Goal: Information Seeking & Learning: Check status

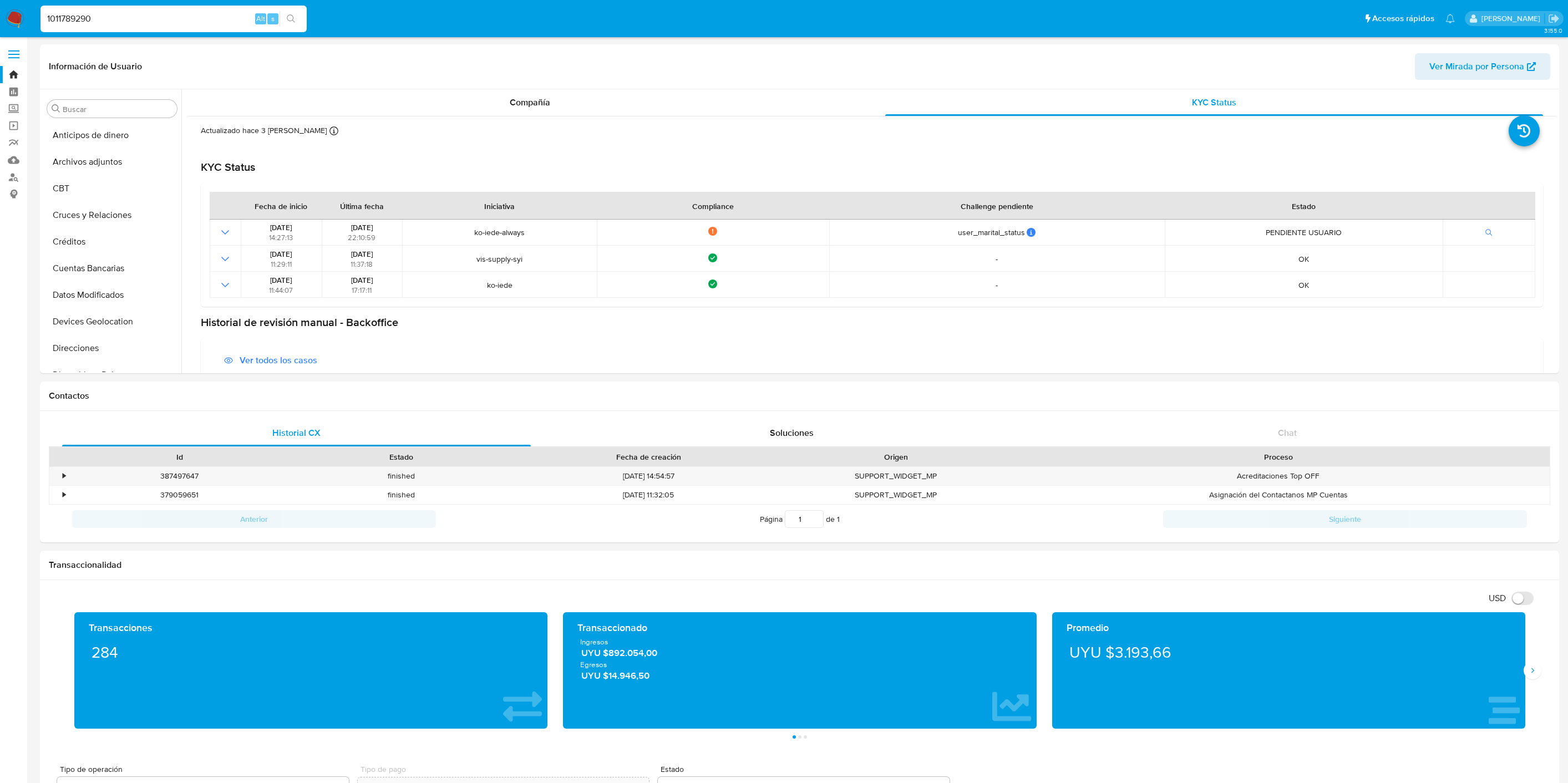
select select "10"
type input "1011789290"
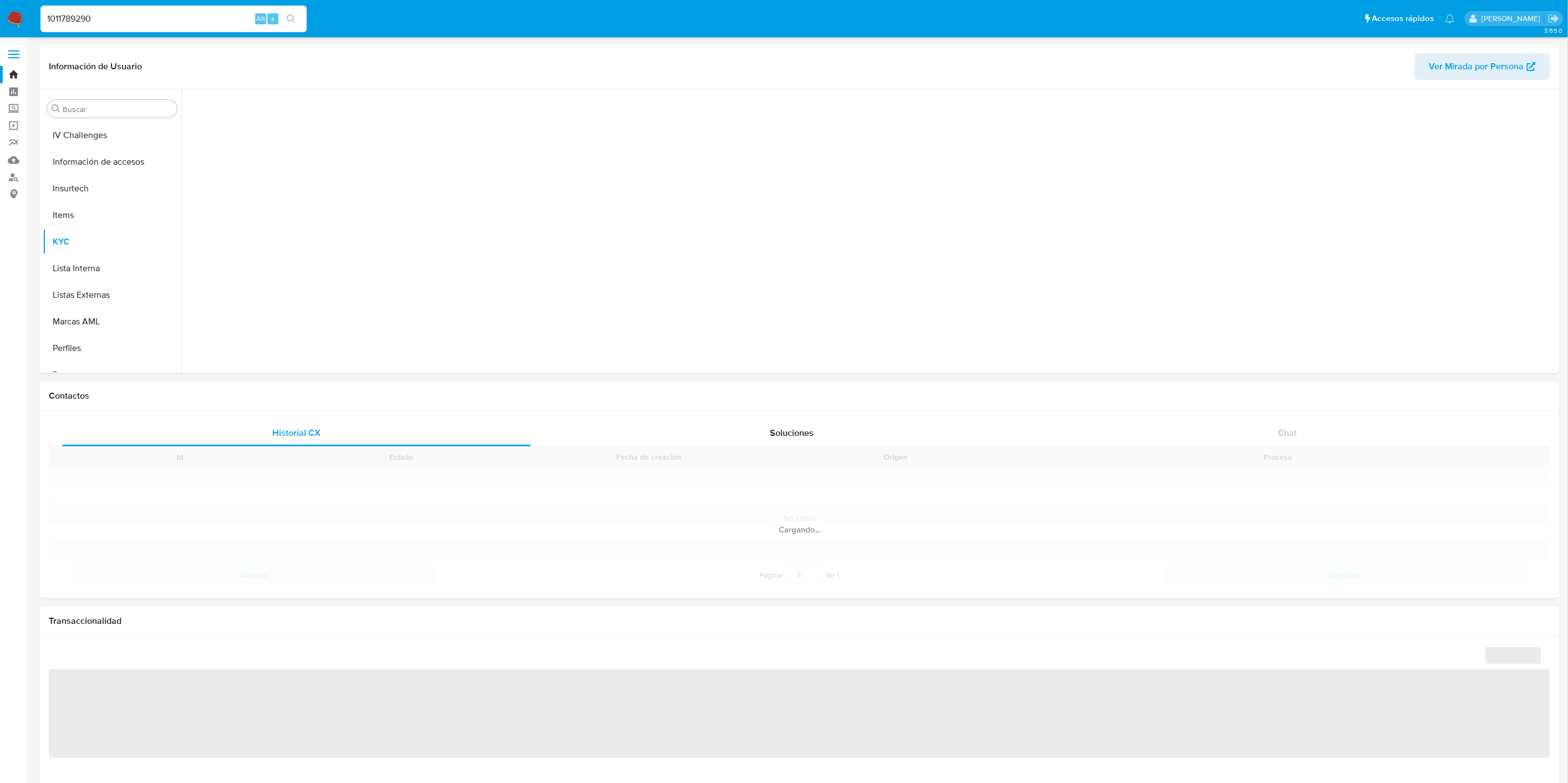
scroll to position [495, 0]
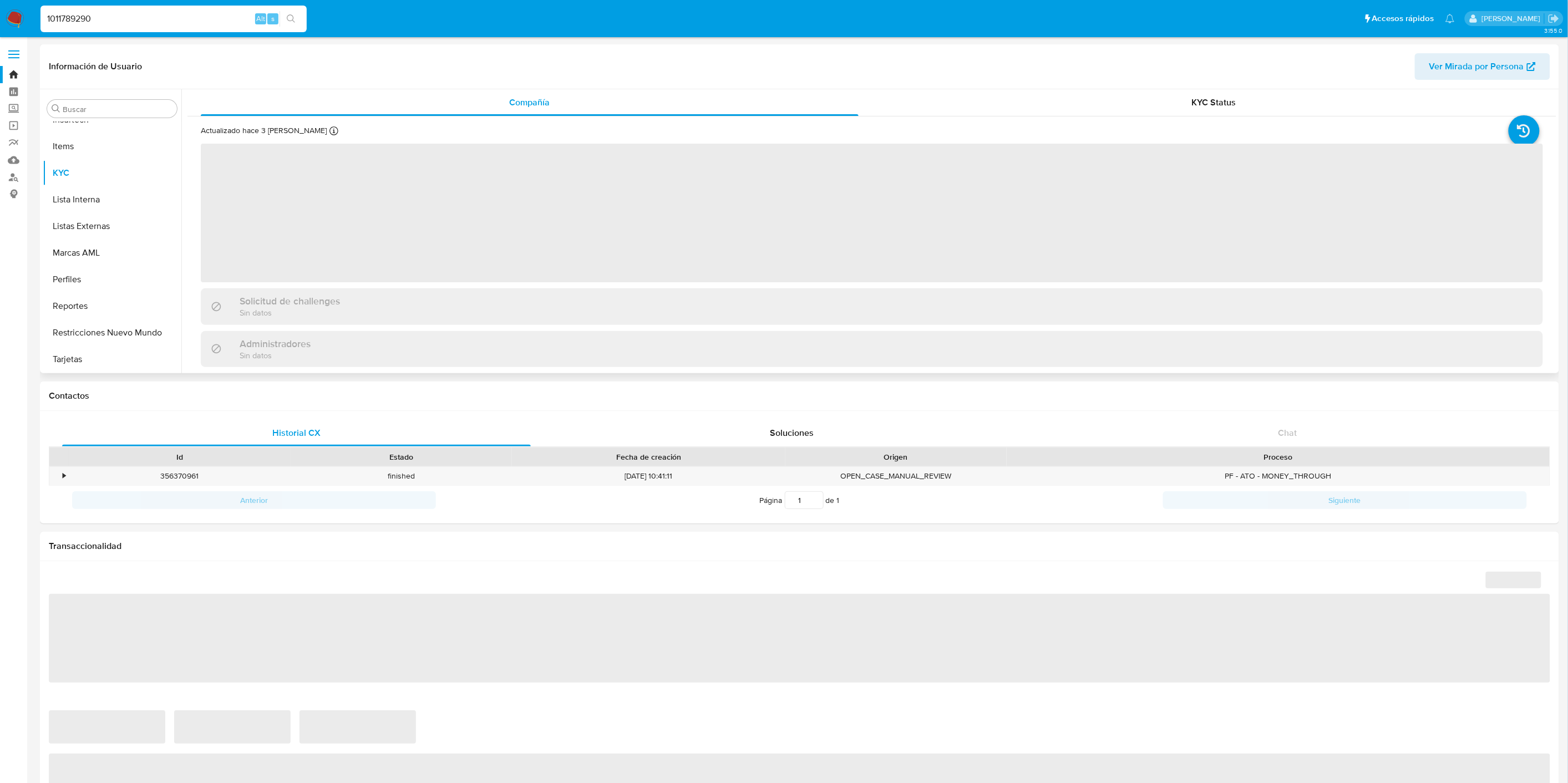
select select "10"
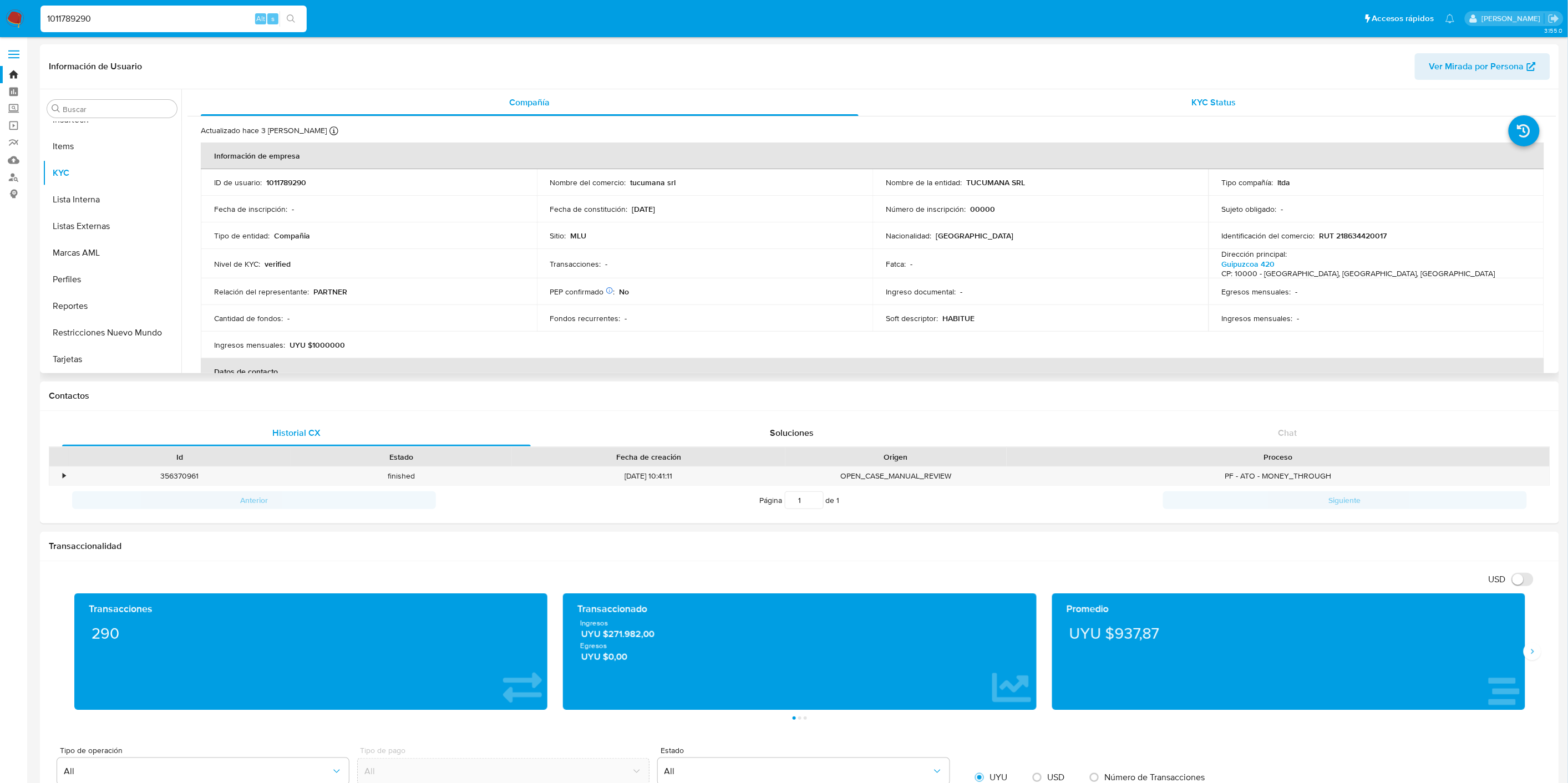
click at [1226, 102] on span "KYC Status" at bounding box center [1213, 102] width 44 height 13
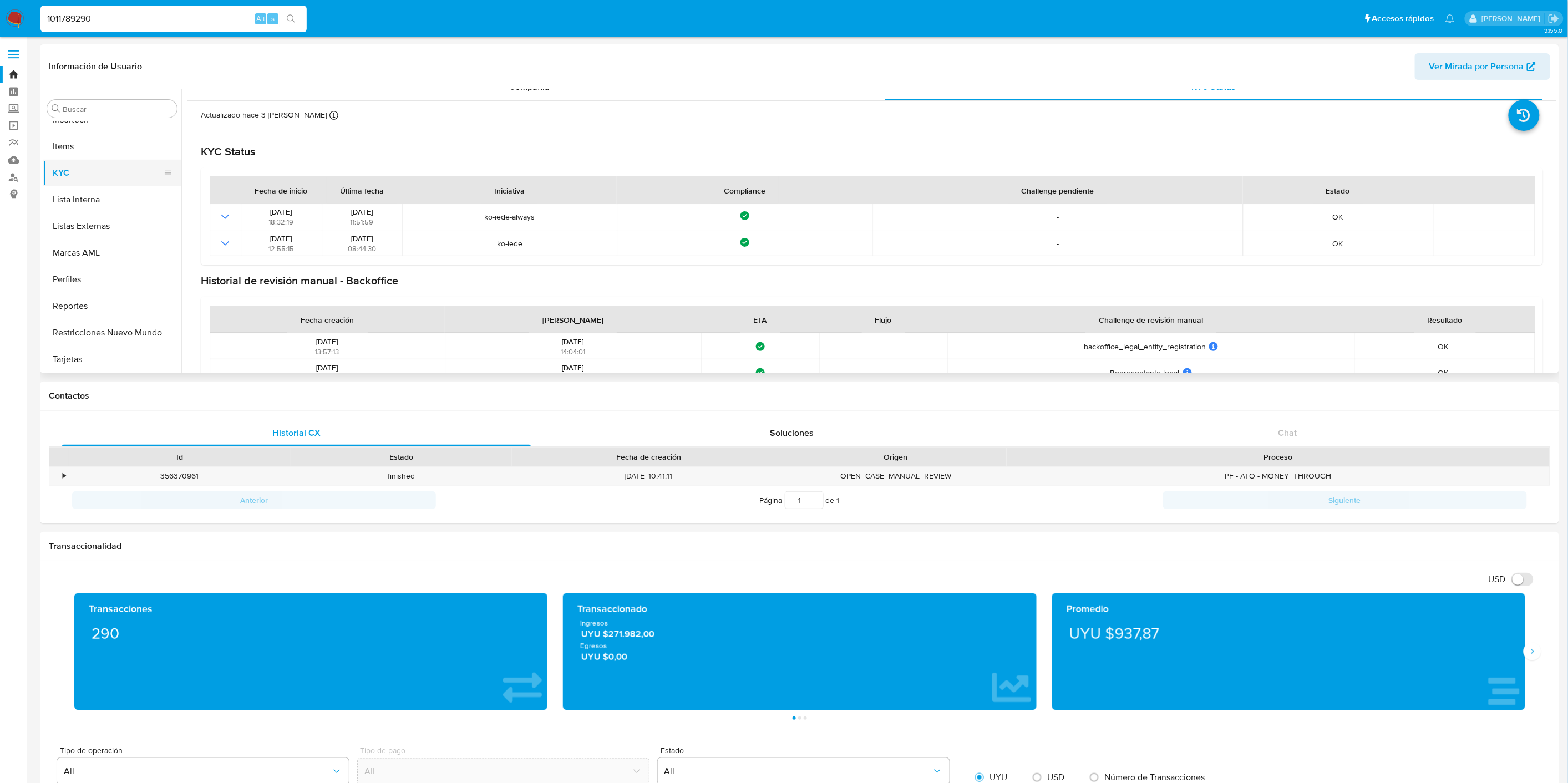
scroll to position [0, 0]
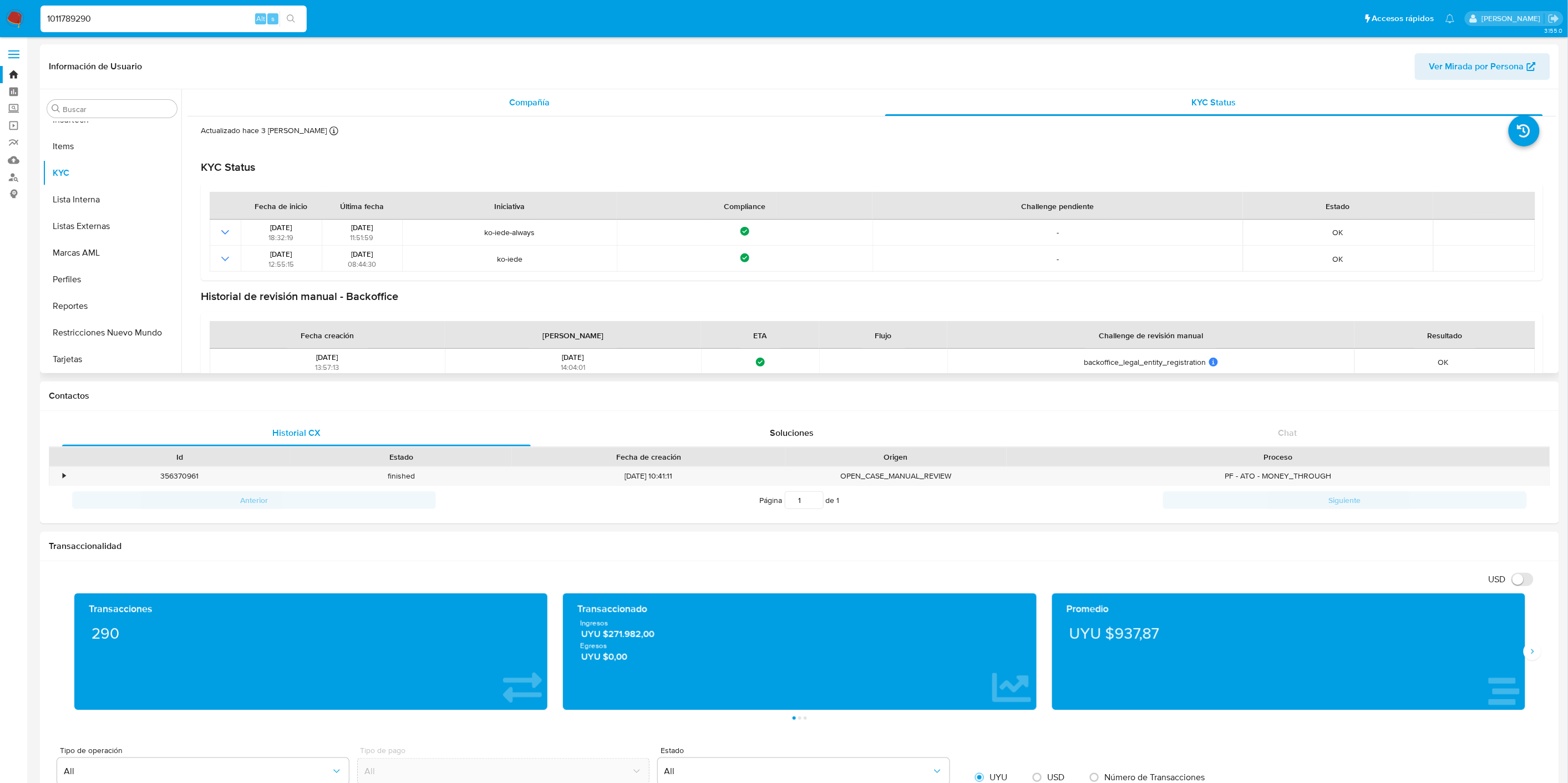
click at [557, 111] on div "Compañía" at bounding box center [530, 102] width 658 height 27
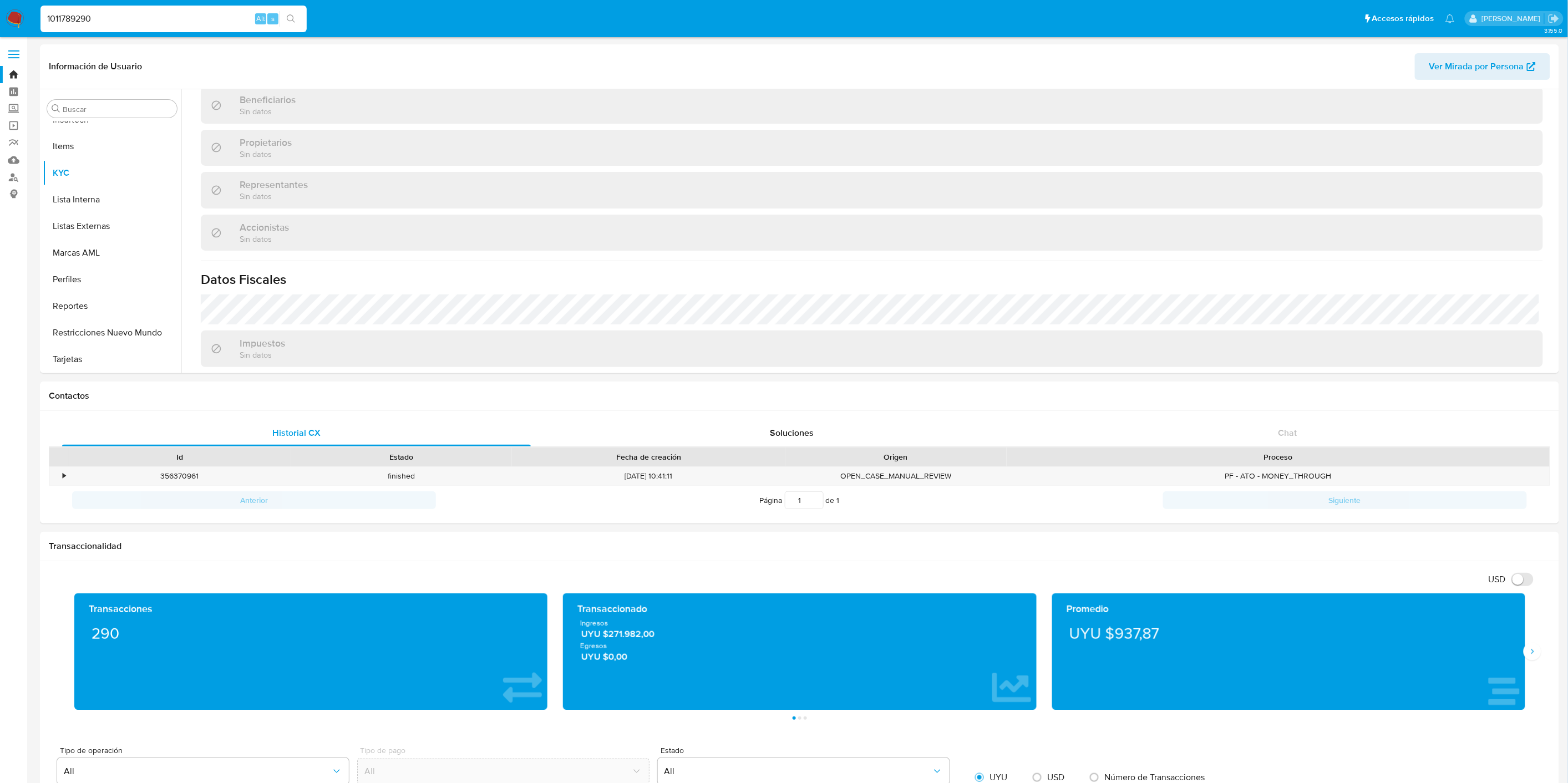
scroll to position [631, 0]
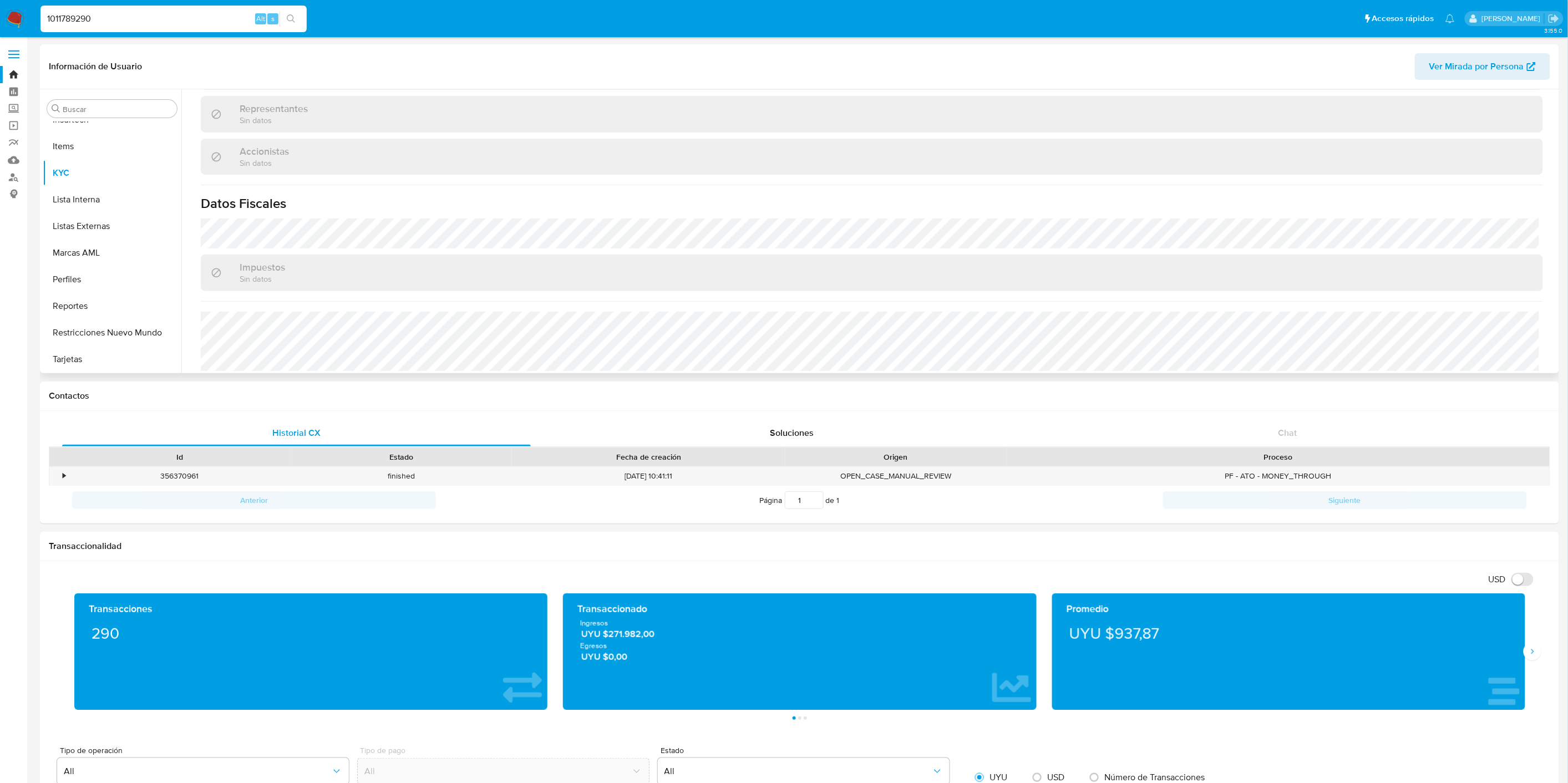
click at [1450, 62] on span "Ver Mirada por Persona" at bounding box center [1477, 66] width 95 height 27
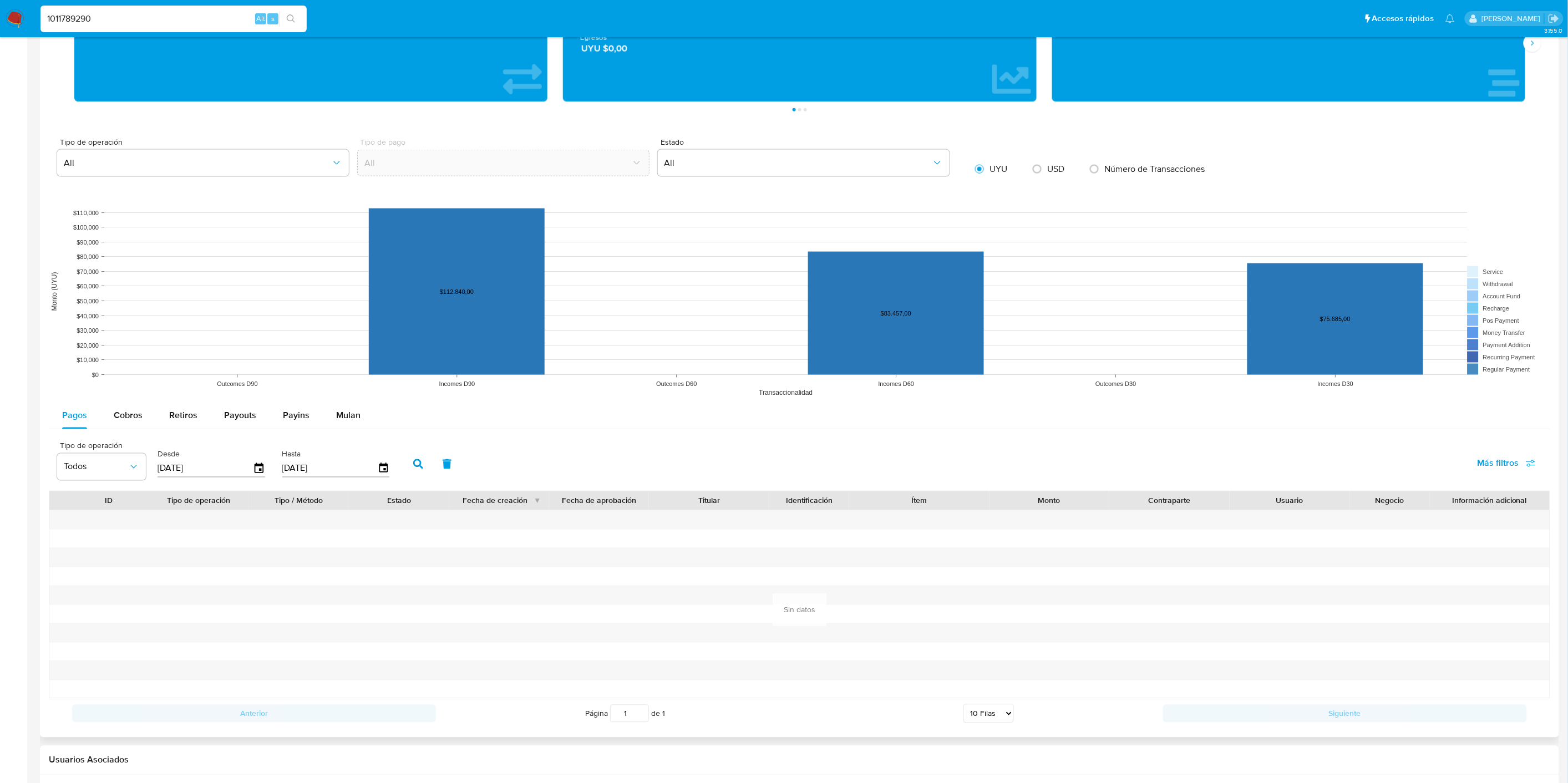
scroll to position [735, 0]
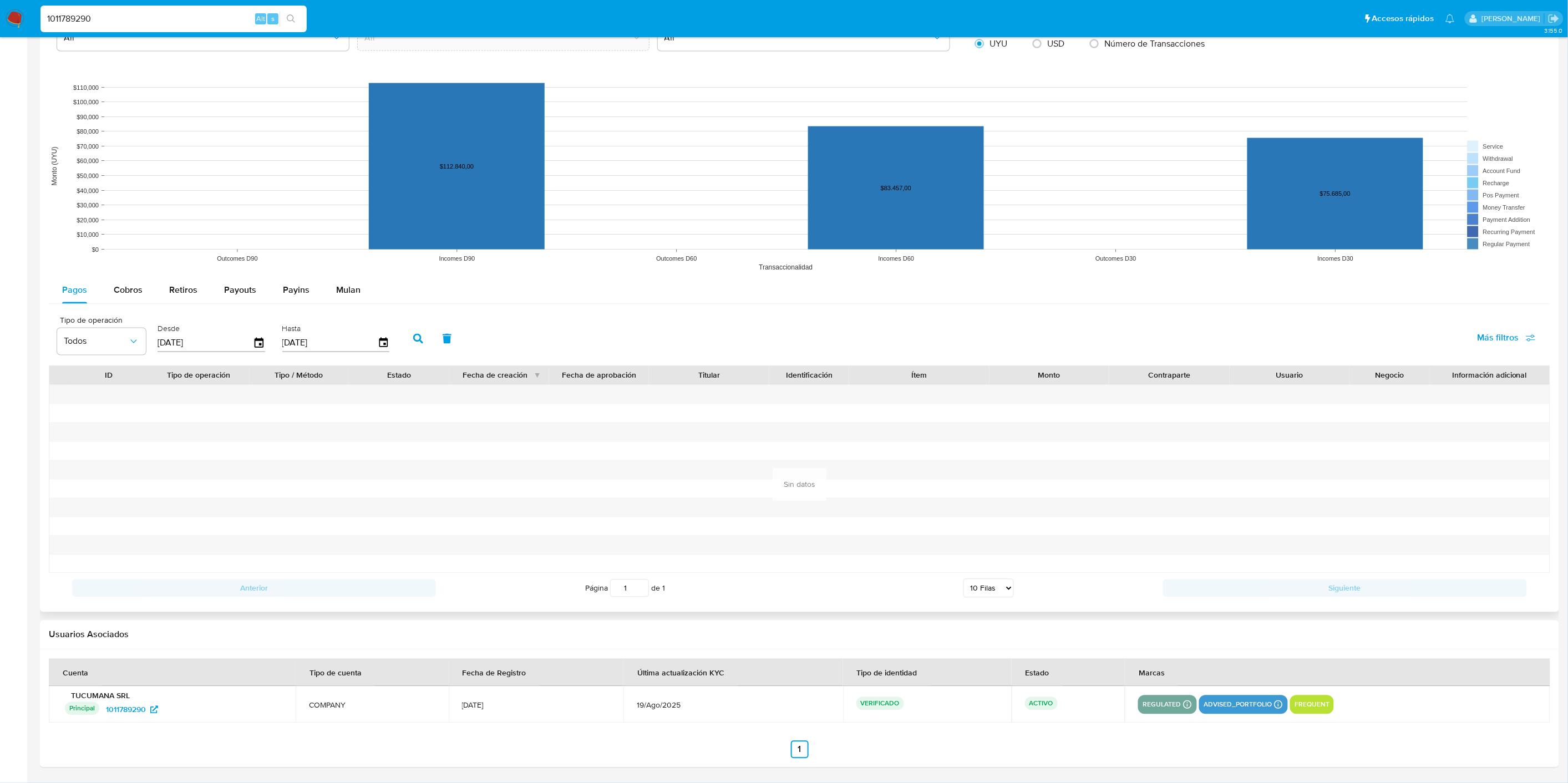
click at [1054, 43] on span "USD" at bounding box center [1056, 43] width 18 height 13
click at [1046, 43] on input "radio" at bounding box center [1037, 44] width 18 height 18
radio input "true"
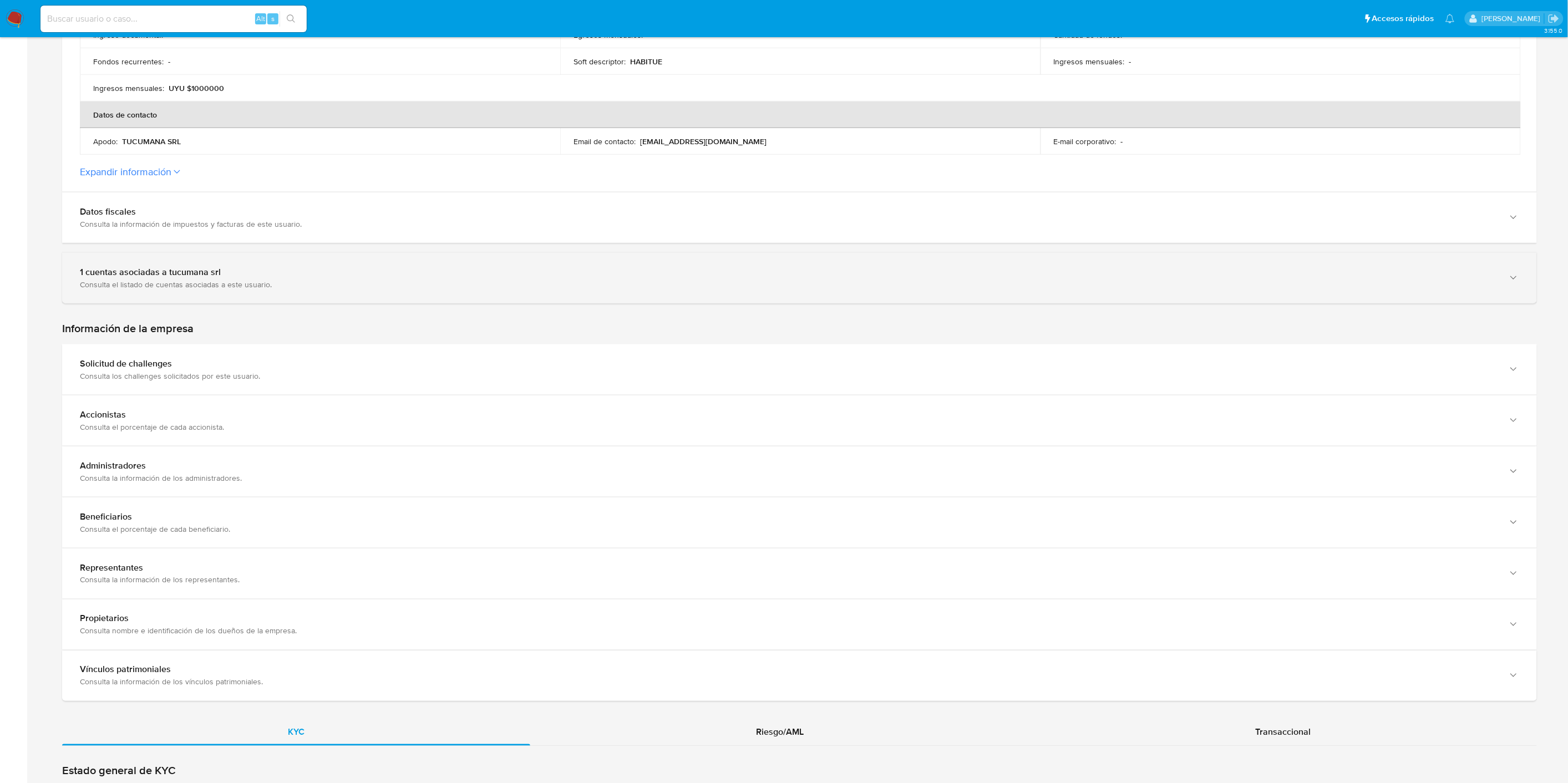
scroll to position [431, 0]
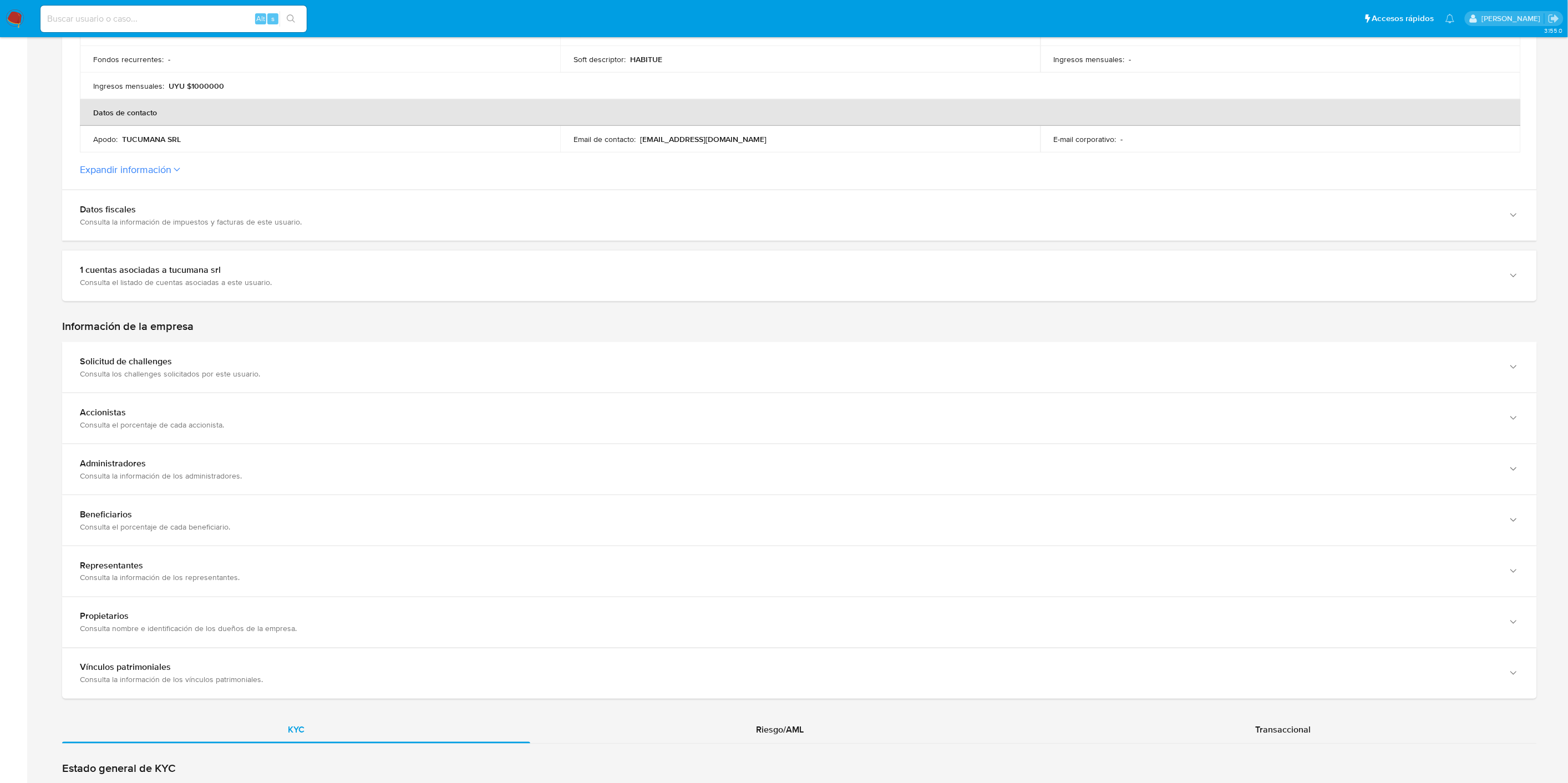
click at [125, 169] on button "Expandir información" at bounding box center [125, 170] width 91 height 12
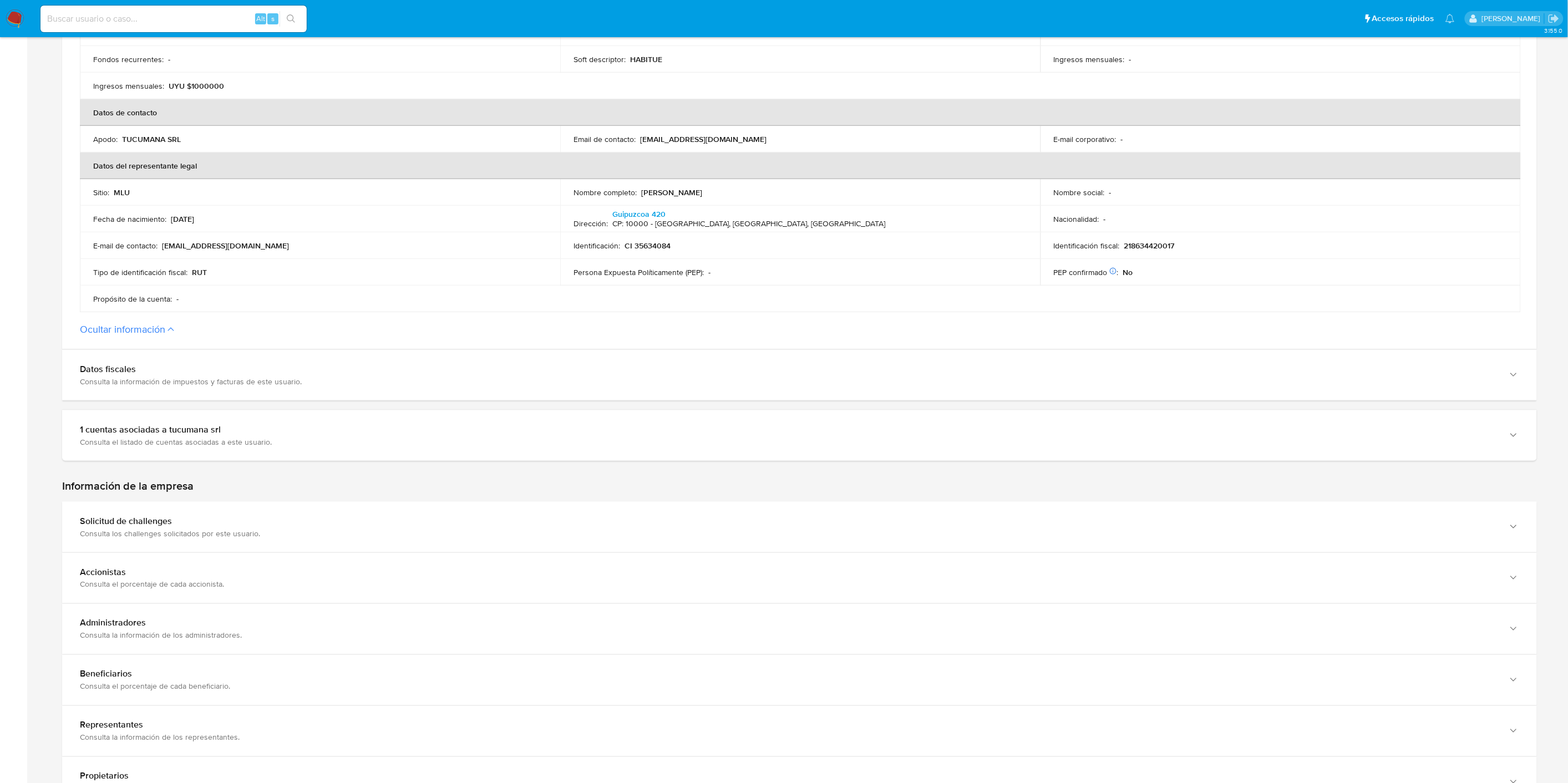
drag, startPoint x: 98, startPoint y: 187, endPoint x: 1101, endPoint y: 322, distance: 1012.0
click at [1096, 327] on section "ID de la persona : 2aae5453a03d2a961a8400c8a6c14bb4 Datos generales de tucumana…" at bounding box center [799, 24] width 1475 height 651
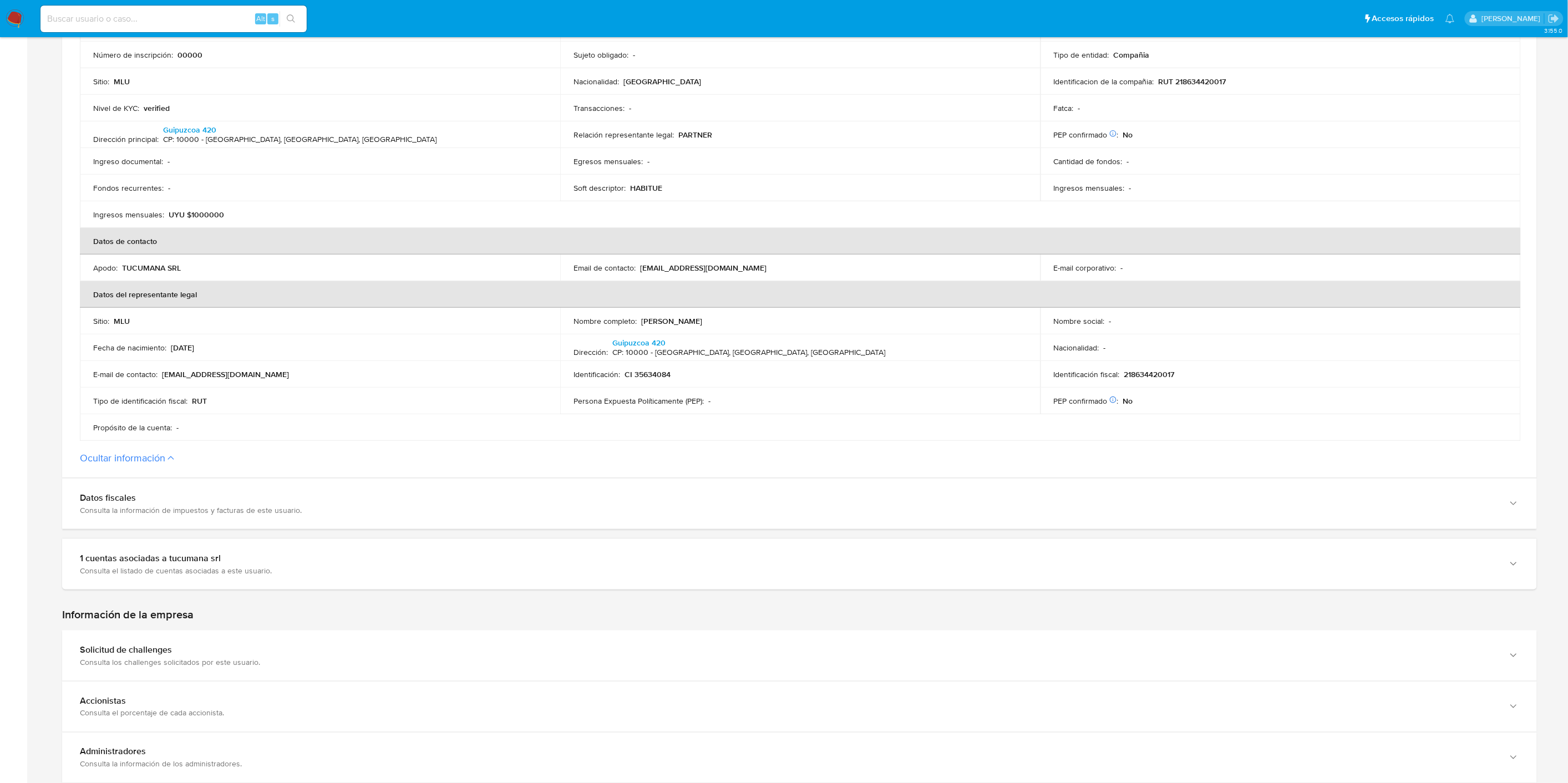
scroll to position [369, 0]
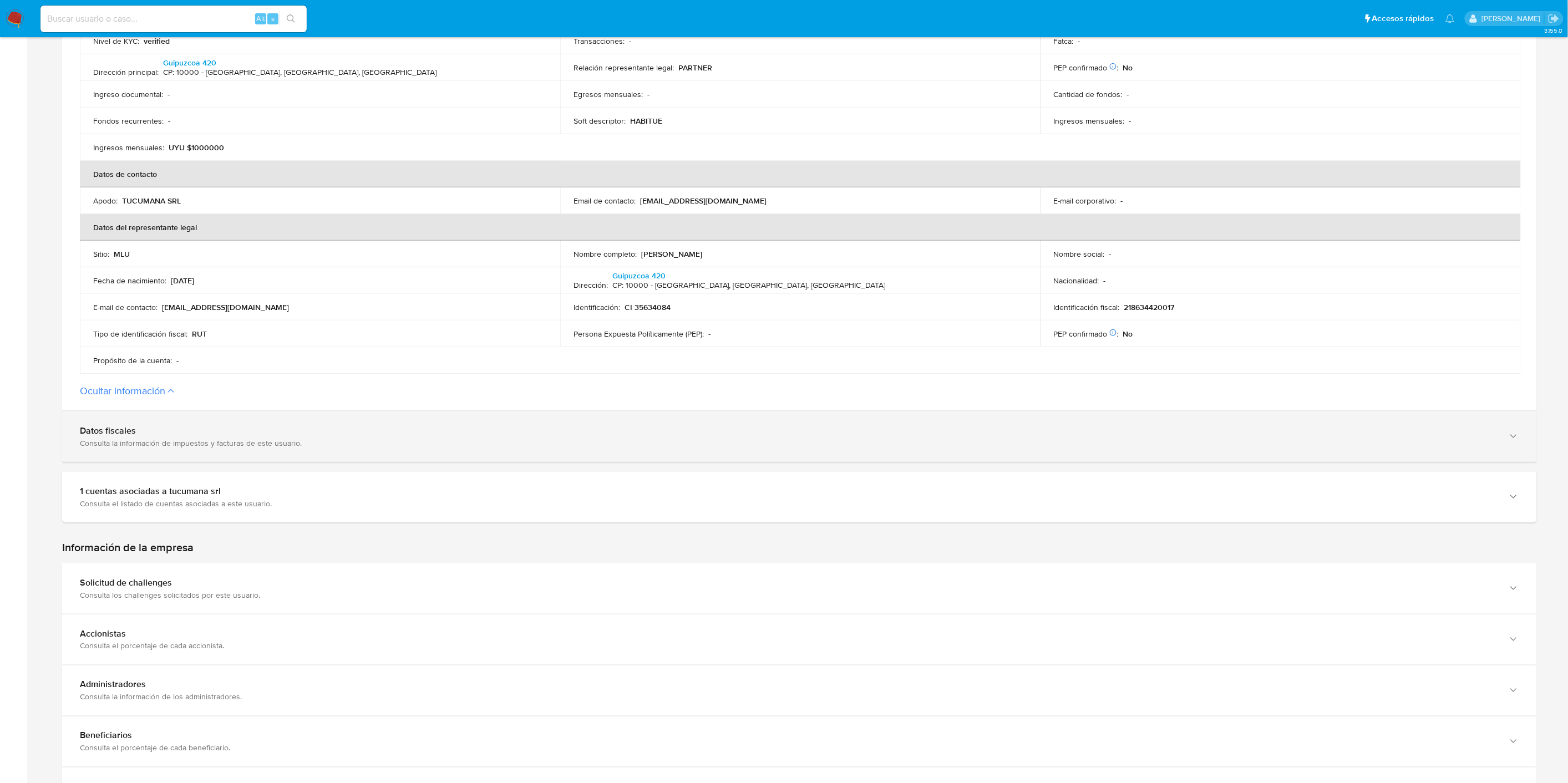
click at [396, 426] on div "Datos fiscales" at bounding box center [788, 430] width 1418 height 11
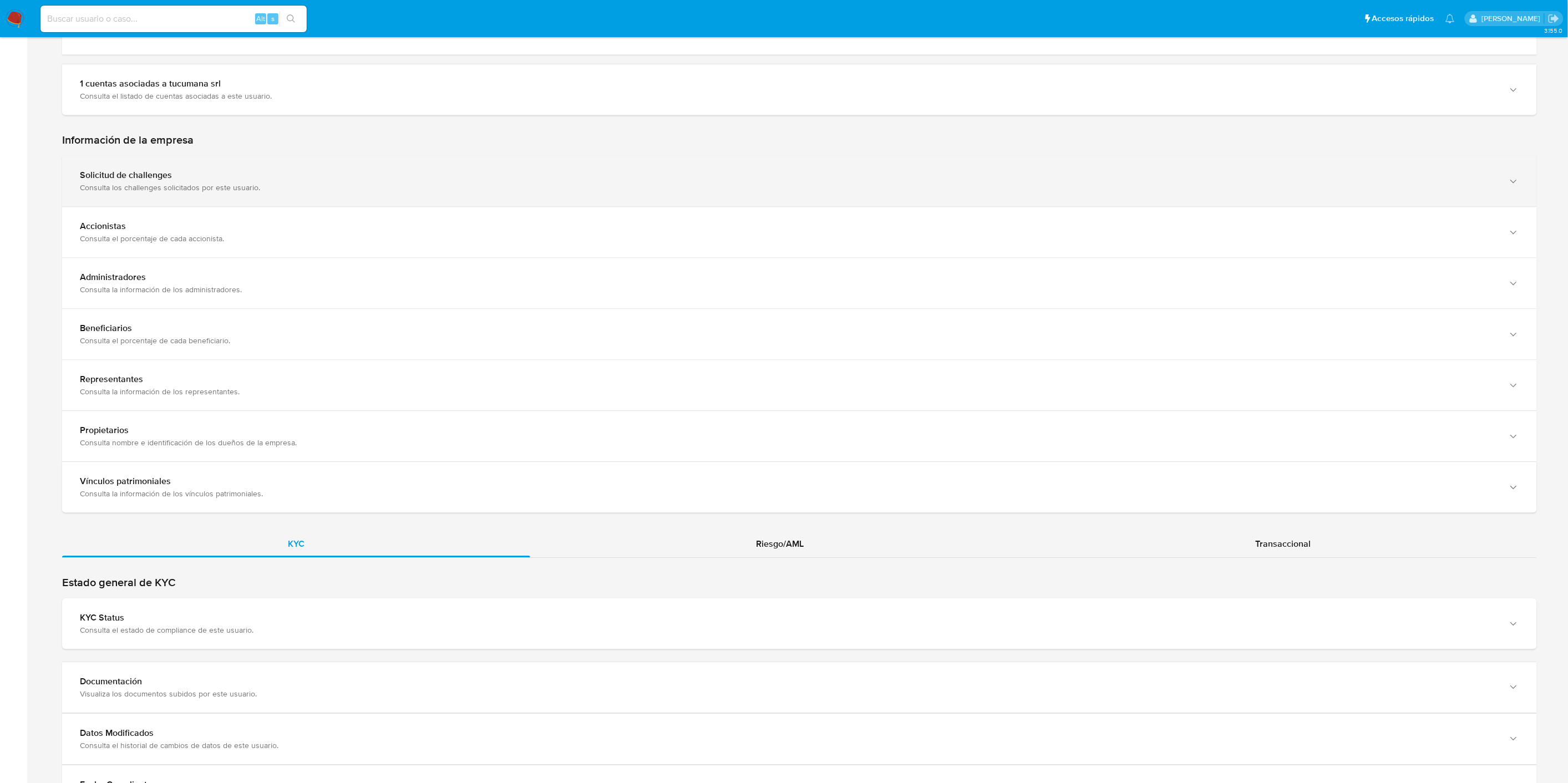
scroll to position [1418, 0]
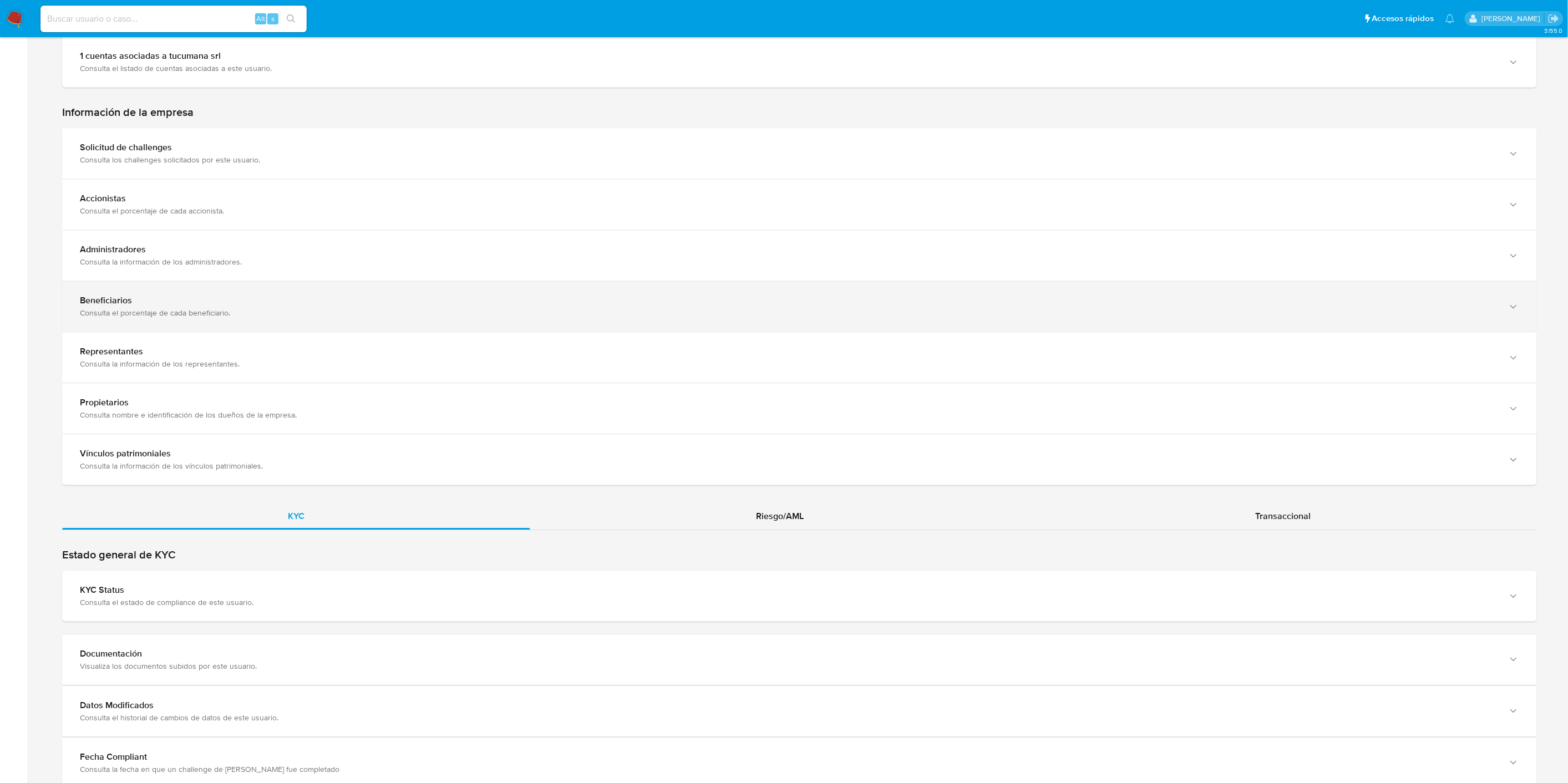
click at [176, 296] on div "Beneficiarios" at bounding box center [788, 300] width 1418 height 11
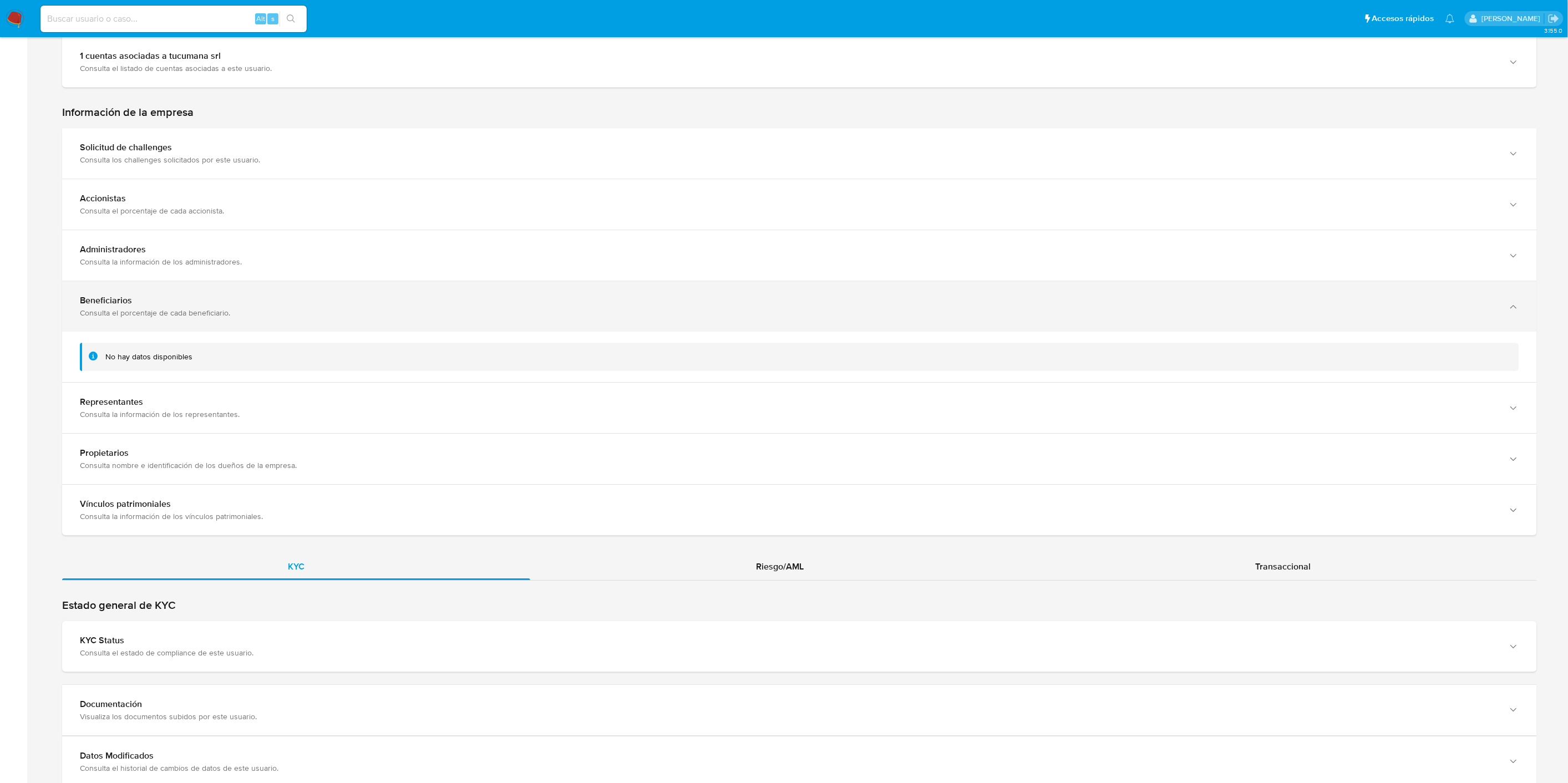
click at [176, 296] on div "Beneficiarios" at bounding box center [788, 300] width 1418 height 11
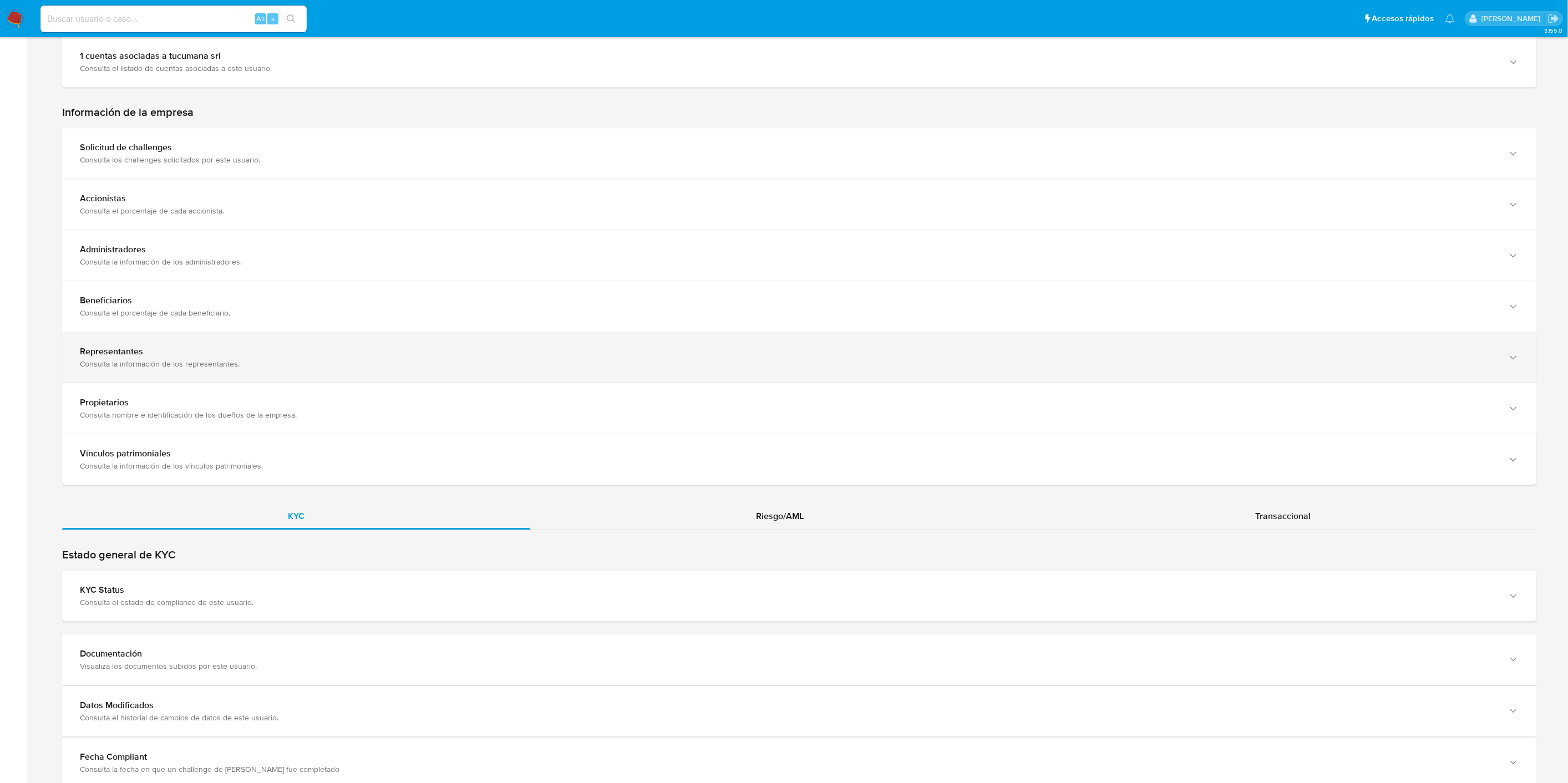
click at [182, 333] on div "Representantes Consulta la información de los representantes." at bounding box center [799, 357] width 1475 height 50
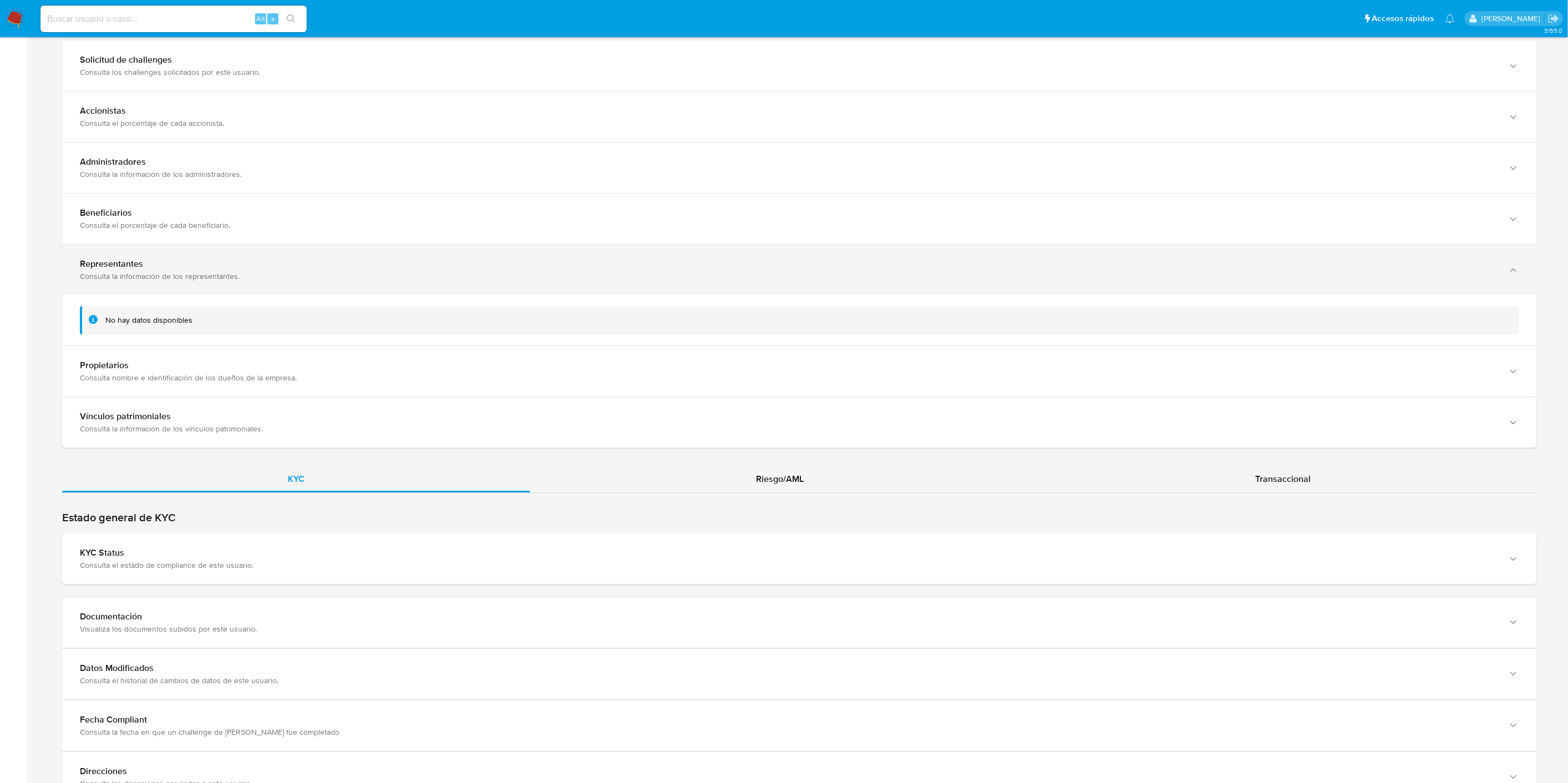
scroll to position [1559, 0]
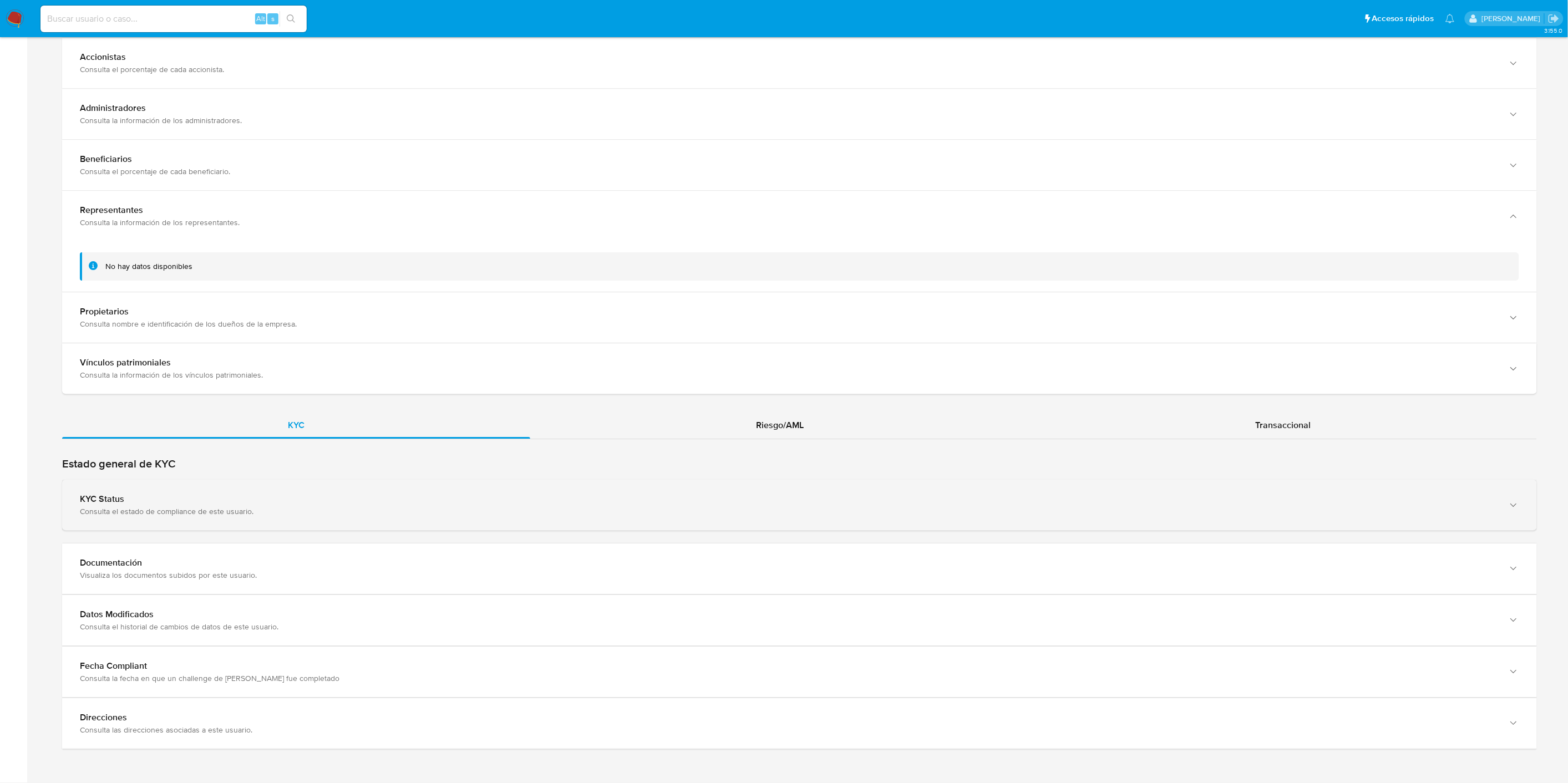
click at [226, 507] on div "Consulta el estado de compliance de este usuario." at bounding box center [788, 511] width 1418 height 10
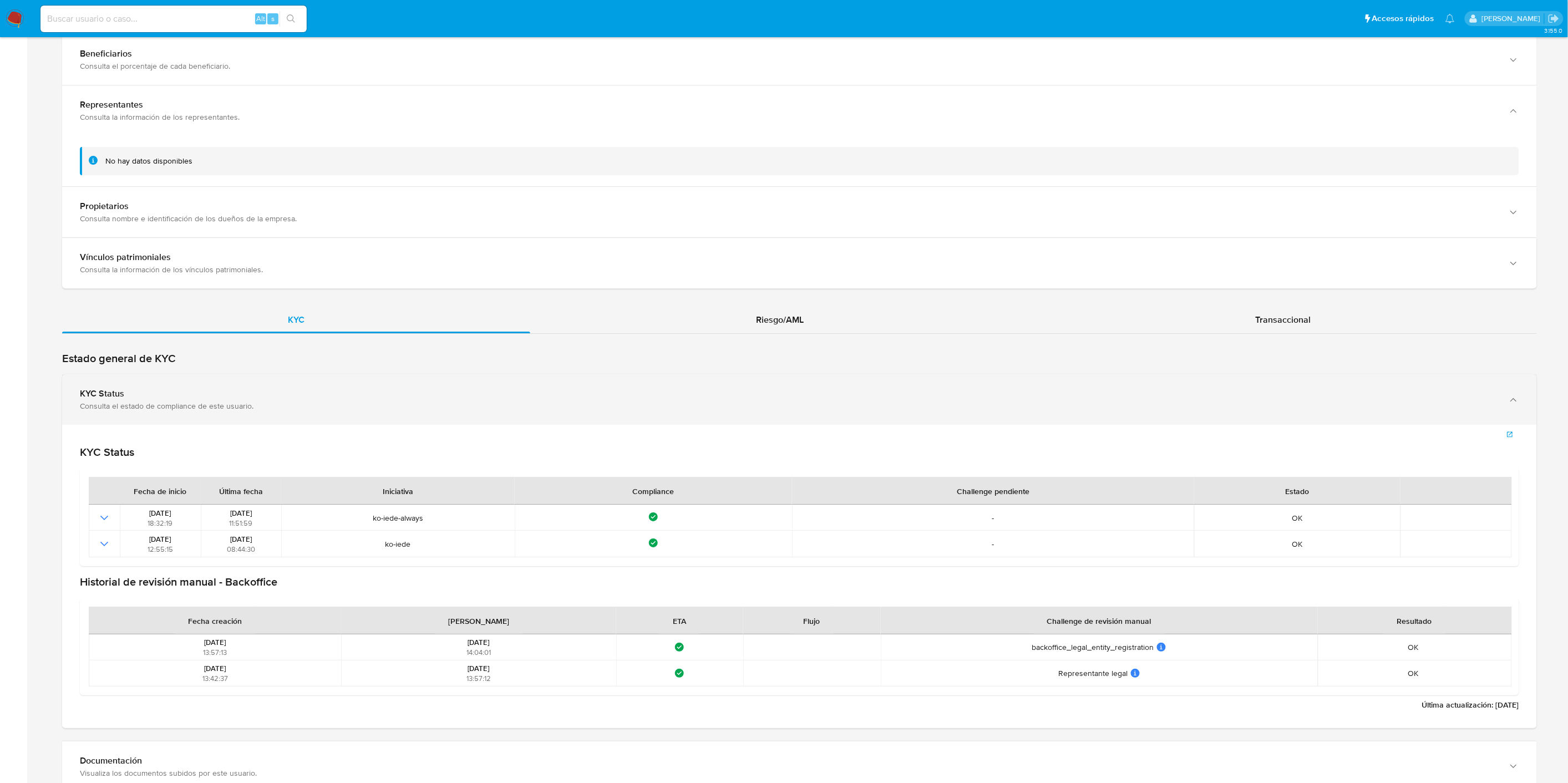
scroll to position [1744, 0]
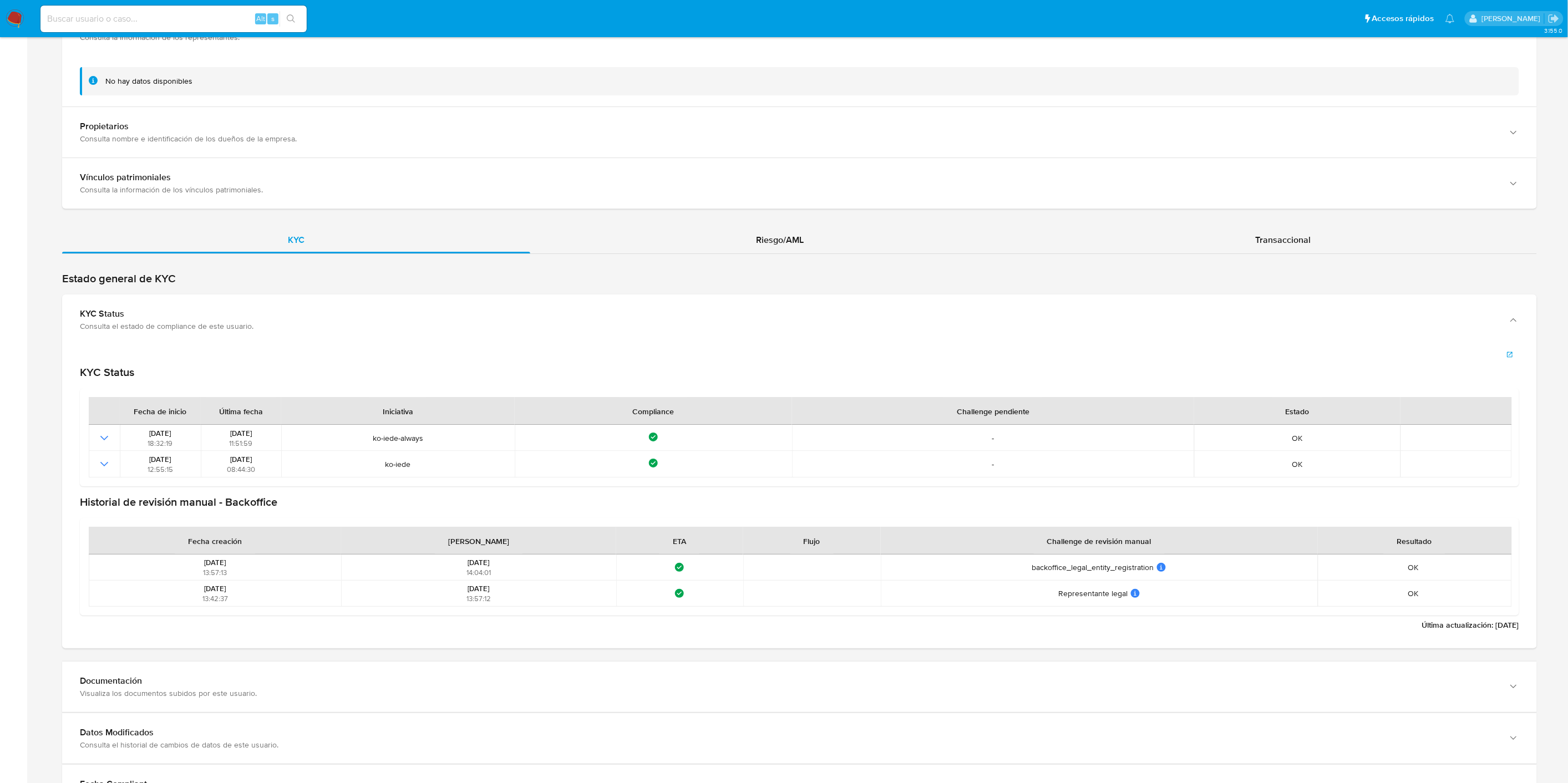
click at [218, 349] on div "KYC Status Fecha de inicio Última fecha Iniciativa Compliance Challenge pendien…" at bounding box center [799, 481] width 1439 height 268
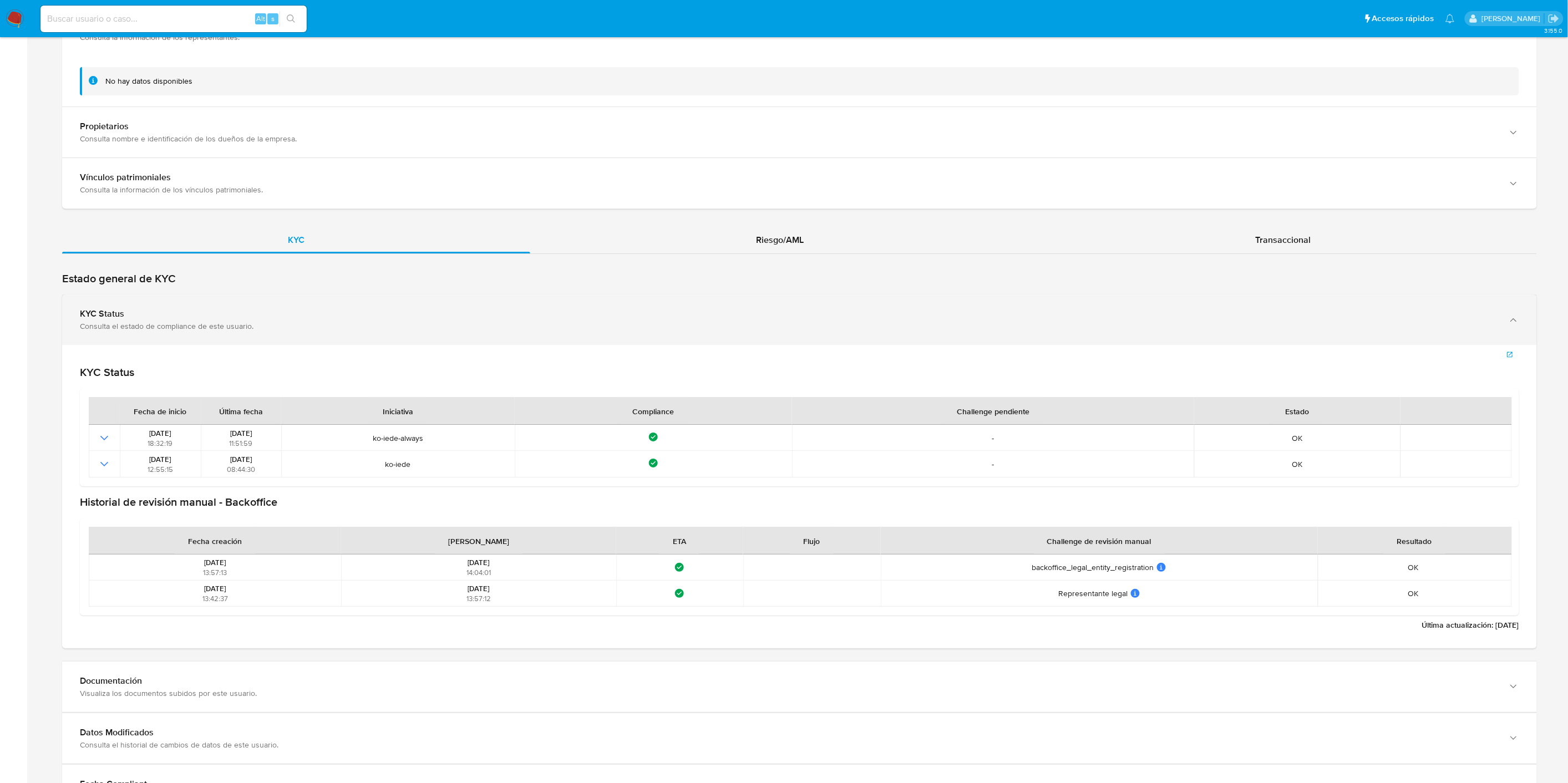
click at [229, 334] on div "KYC Status Consulta el estado de compliance de este usuario." at bounding box center [799, 319] width 1475 height 50
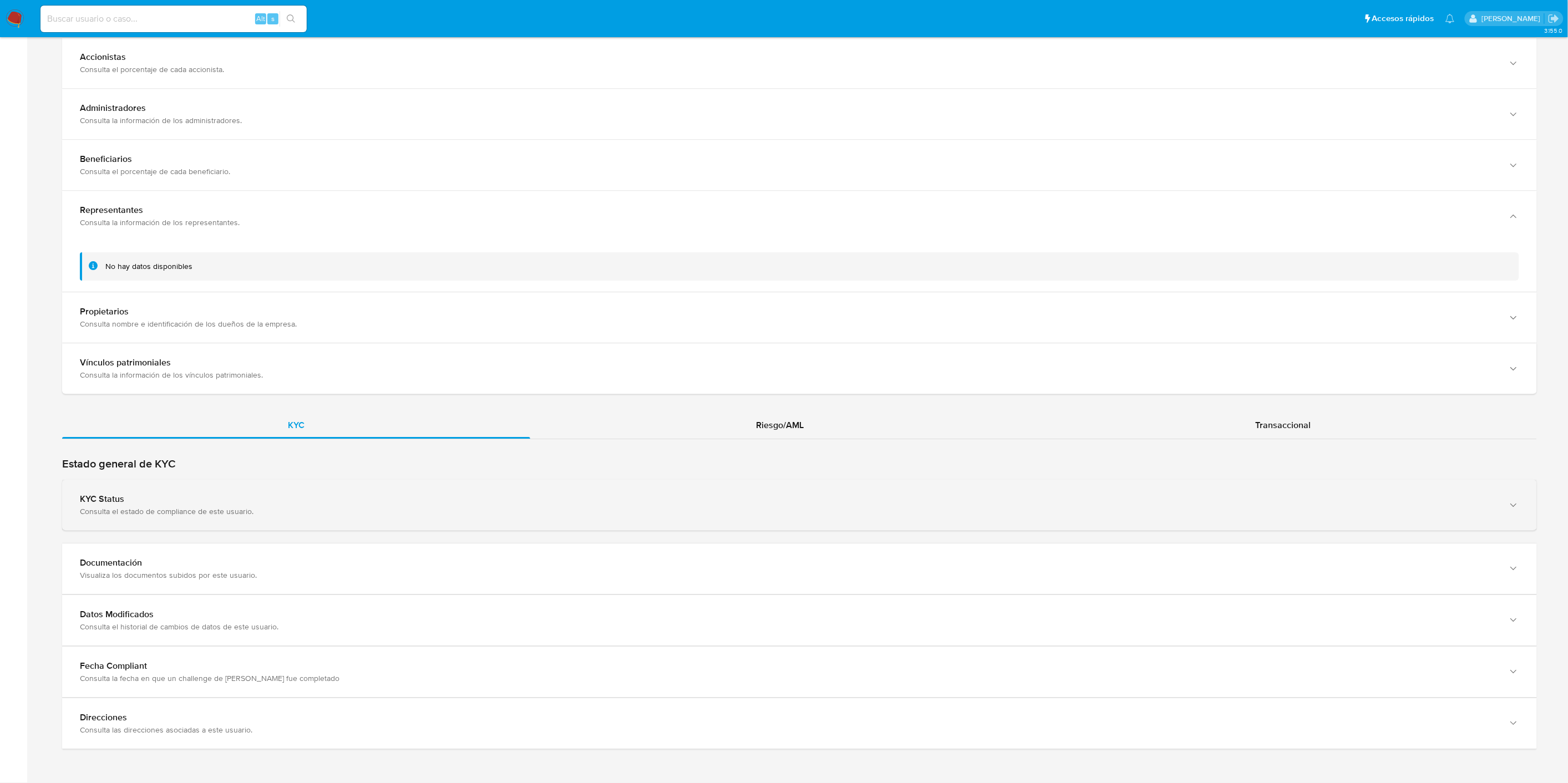
scroll to position [1559, 0]
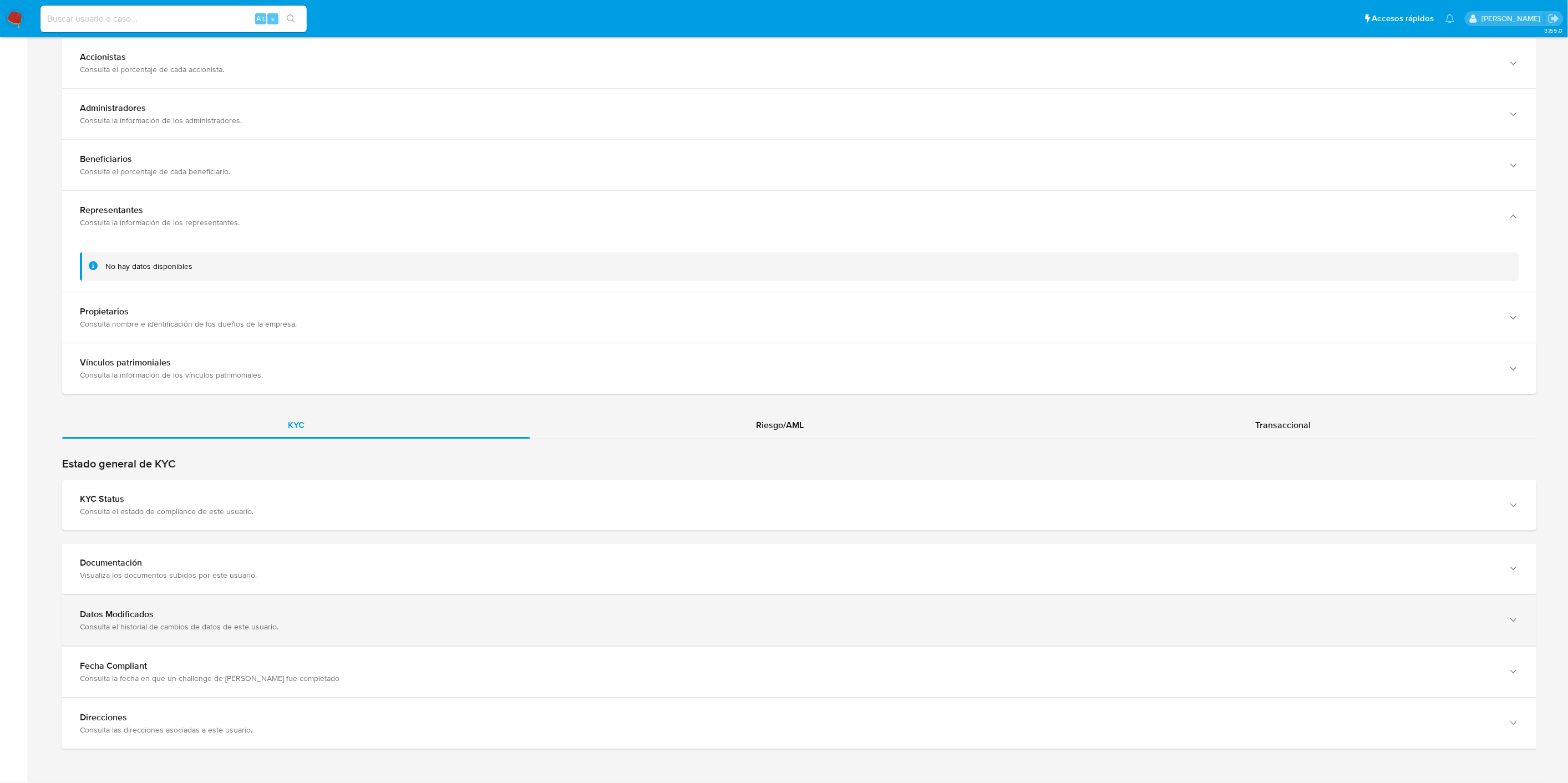
click at [195, 618] on div "Datos Modificados" at bounding box center [788, 614] width 1418 height 11
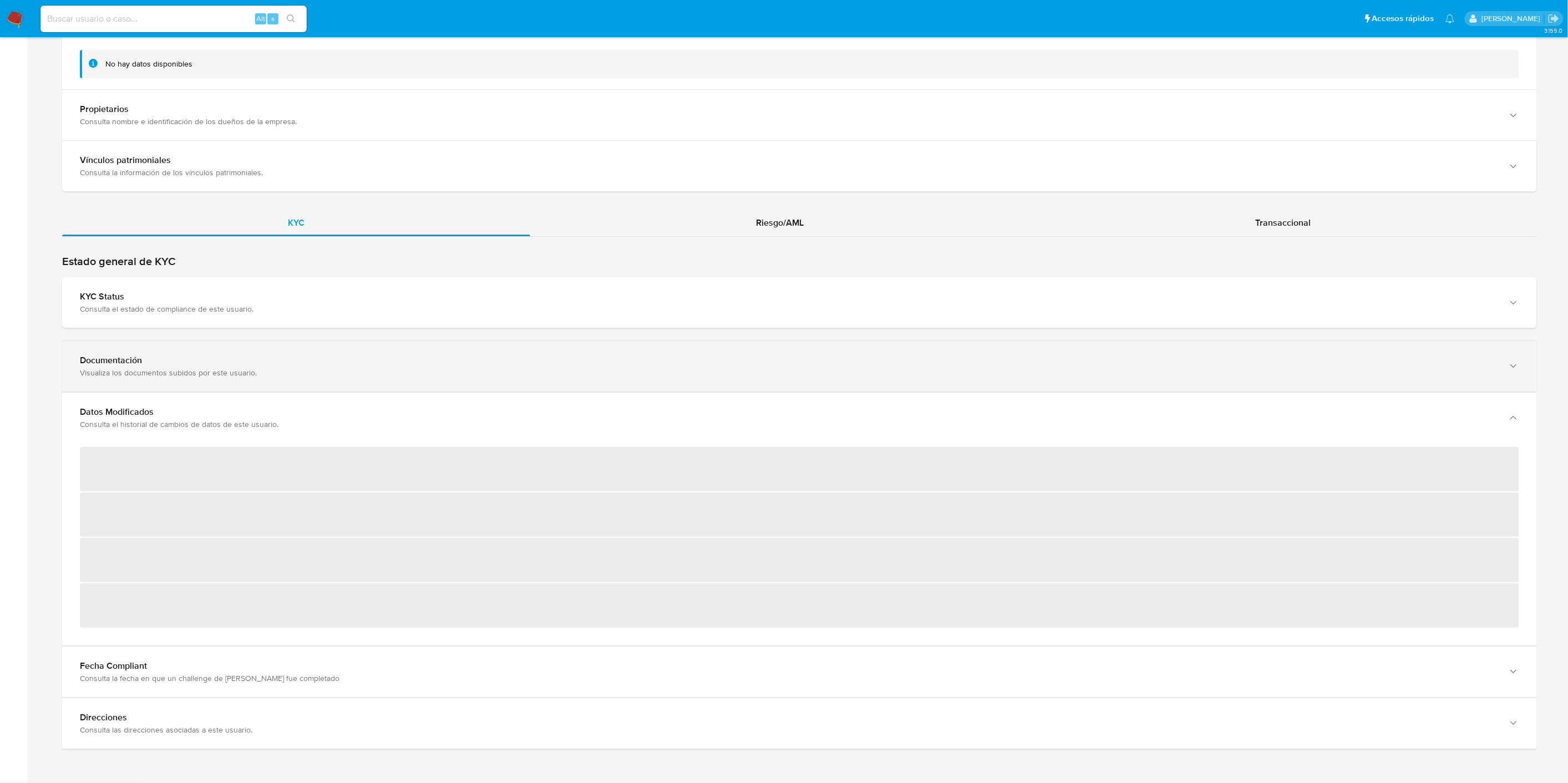
scroll to position [1607, 0]
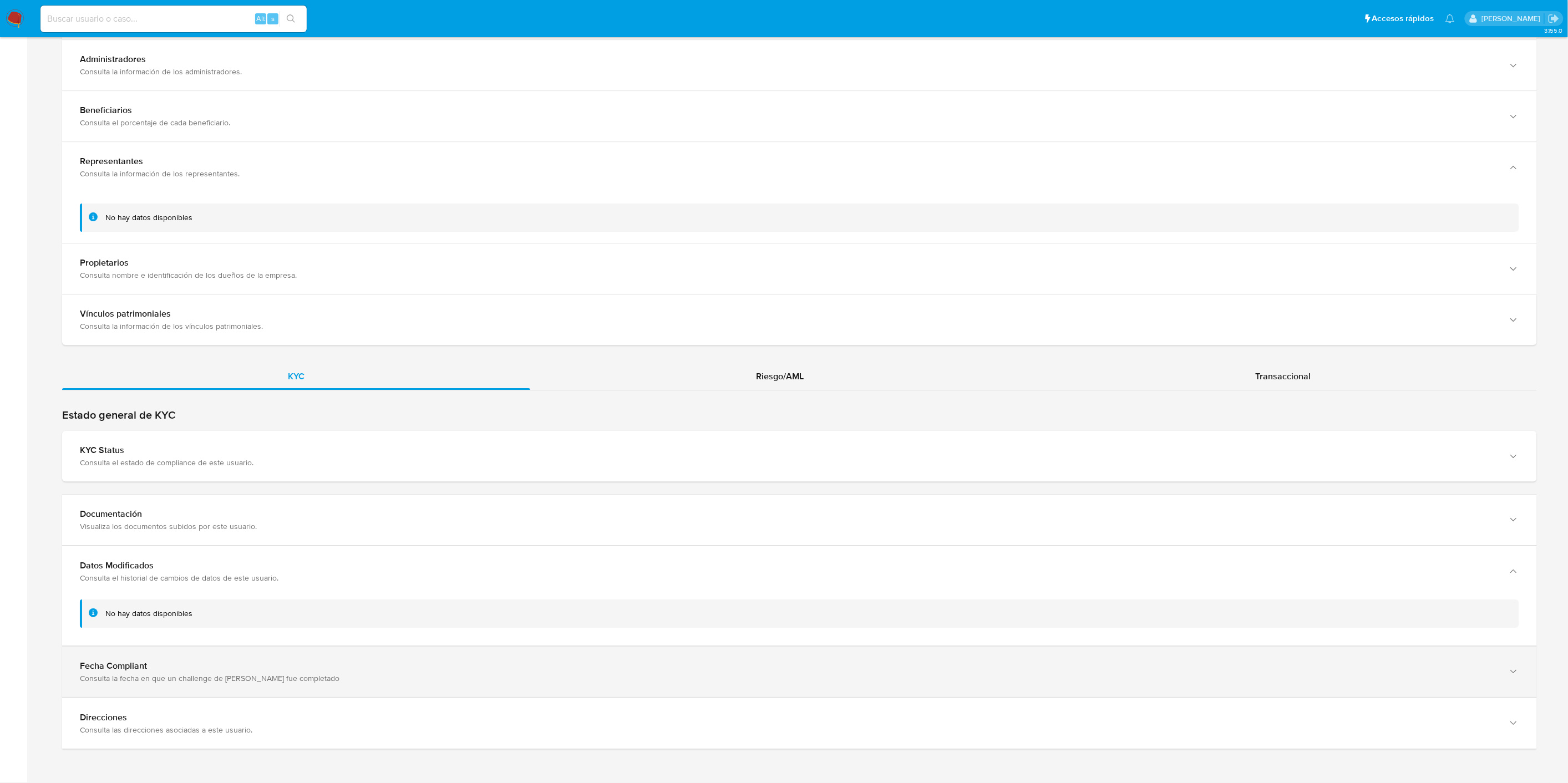
click at [193, 572] on div "Fecha Compliant" at bounding box center [788, 565] width 1418 height 11
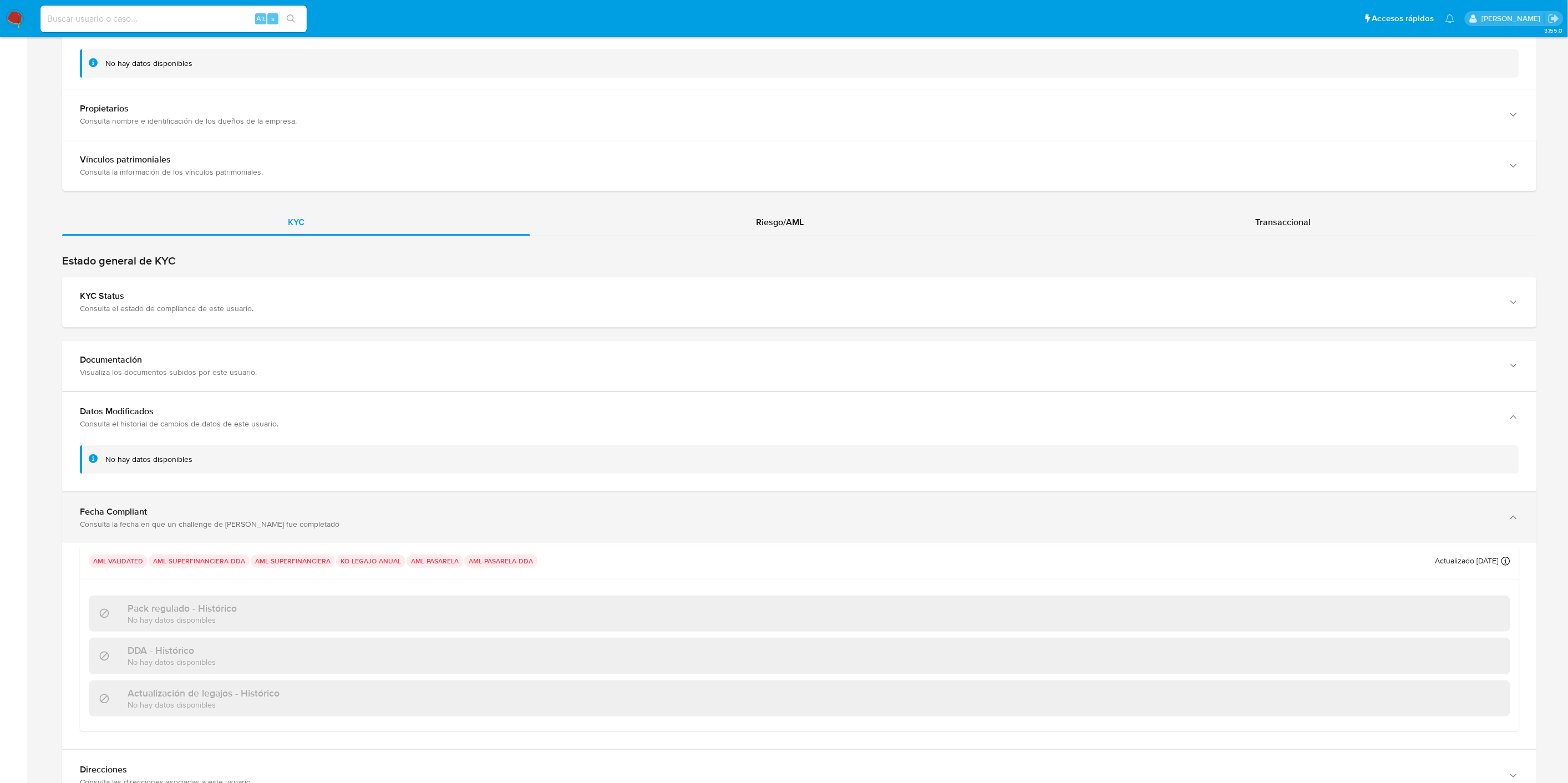
scroll to position [1815, 0]
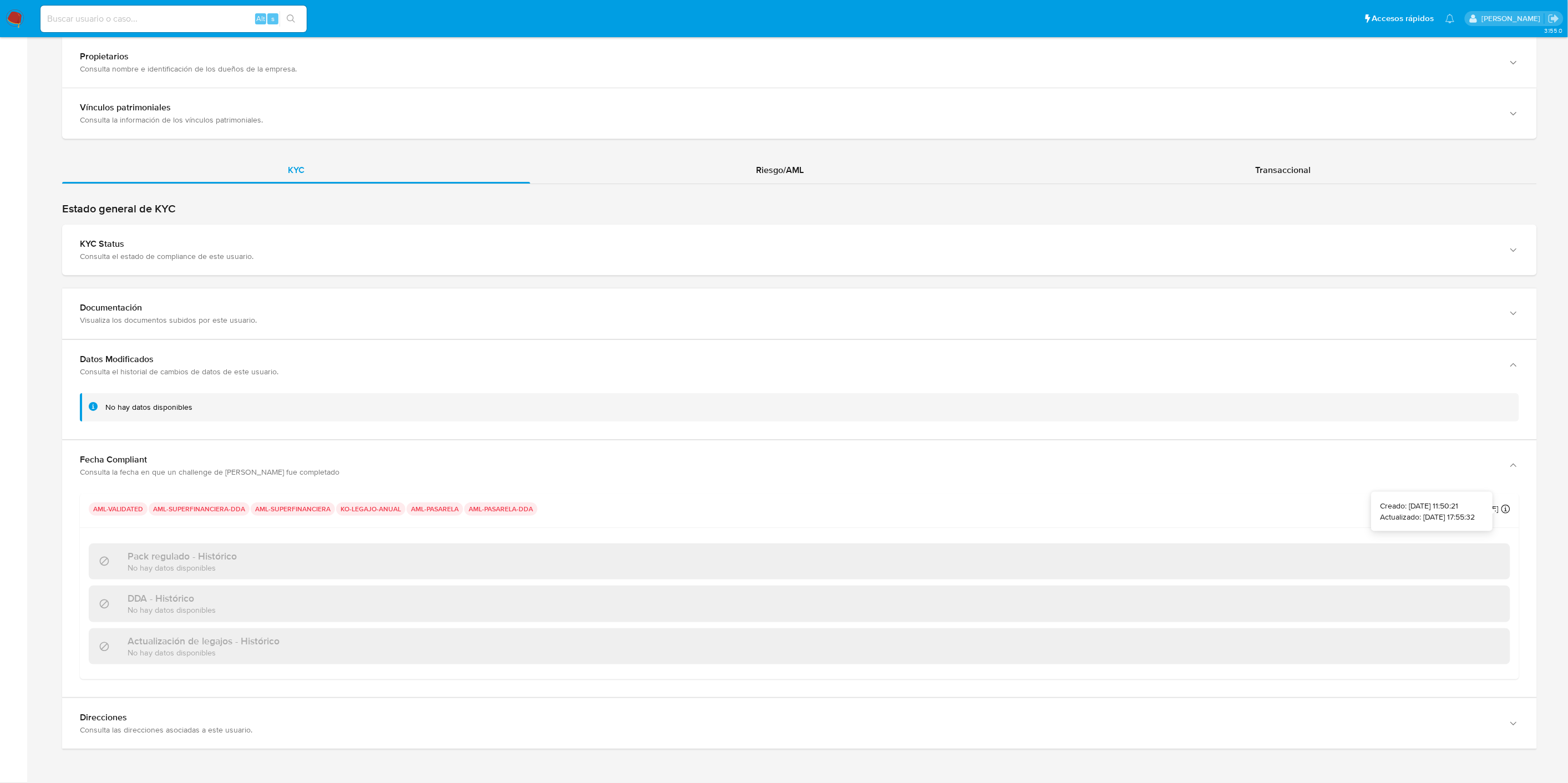
click at [1504, 510] on icon at bounding box center [1505, 509] width 9 height 9
